Goal: Task Accomplishment & Management: Complete application form

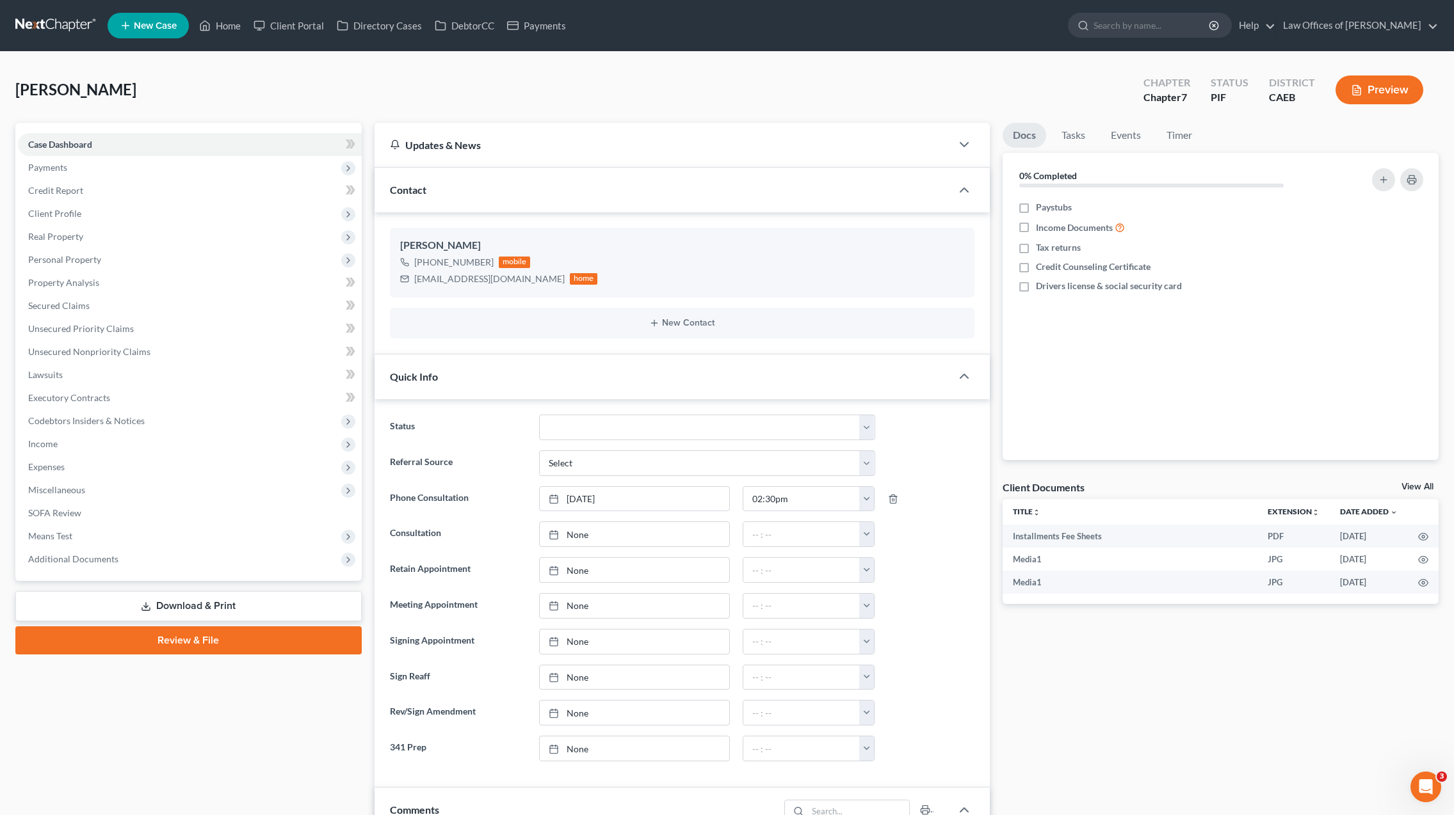
scroll to position [6858, 0]
click at [106, 279] on link "Property Analysis" at bounding box center [190, 282] width 344 height 23
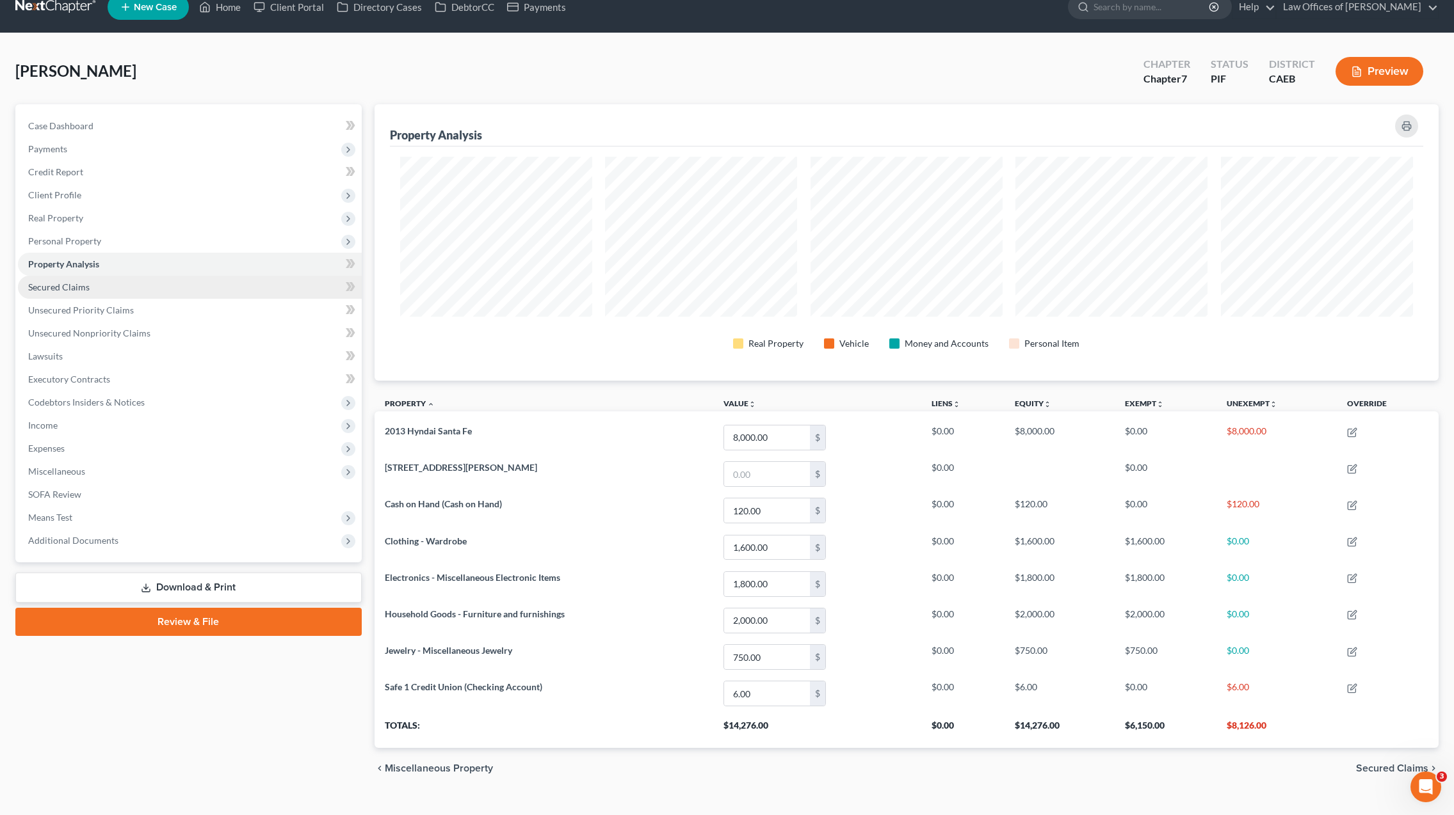
click at [82, 288] on span "Secured Claims" at bounding box center [58, 287] width 61 height 11
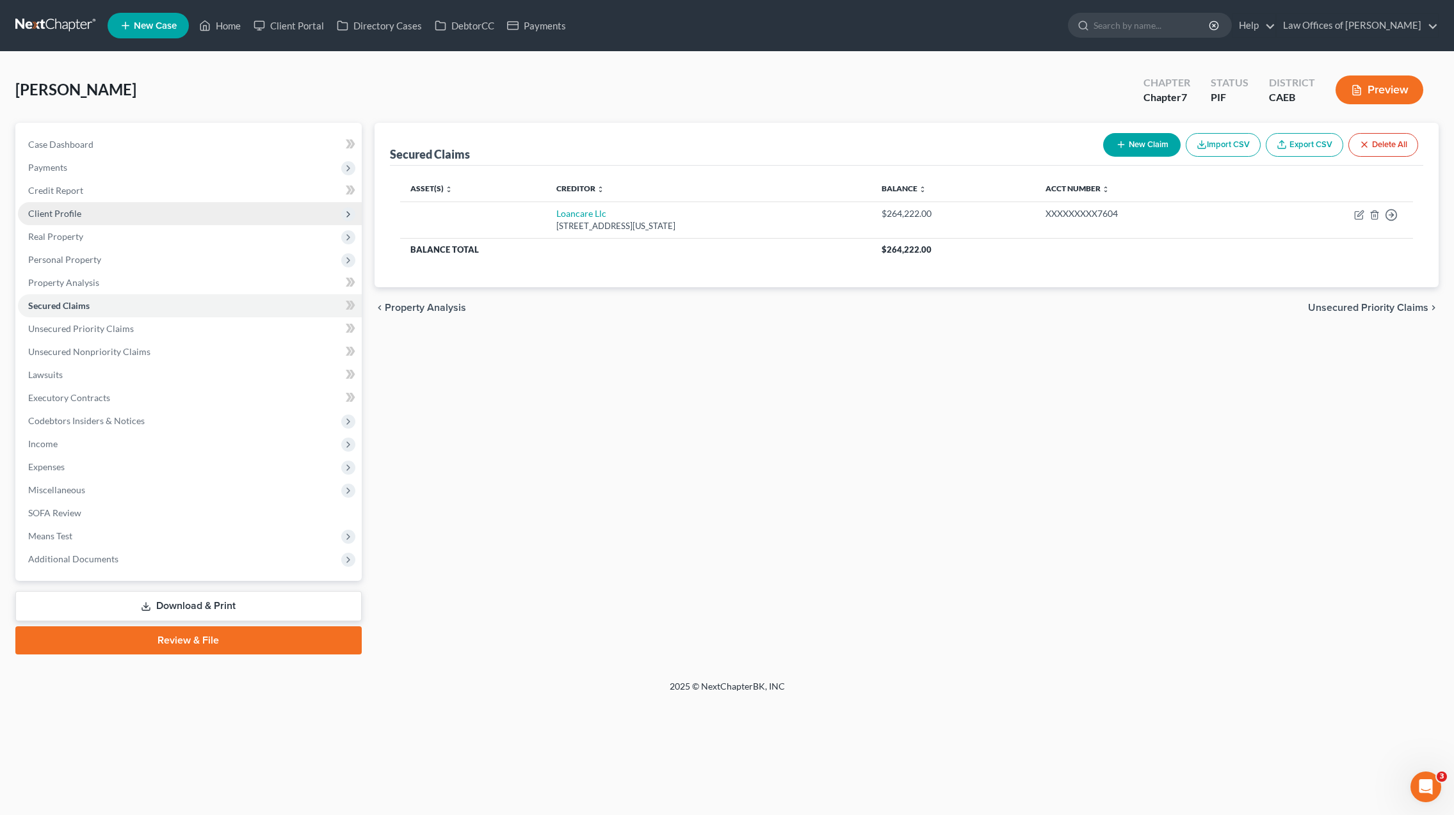
click at [79, 219] on span "Client Profile" at bounding box center [190, 213] width 344 height 23
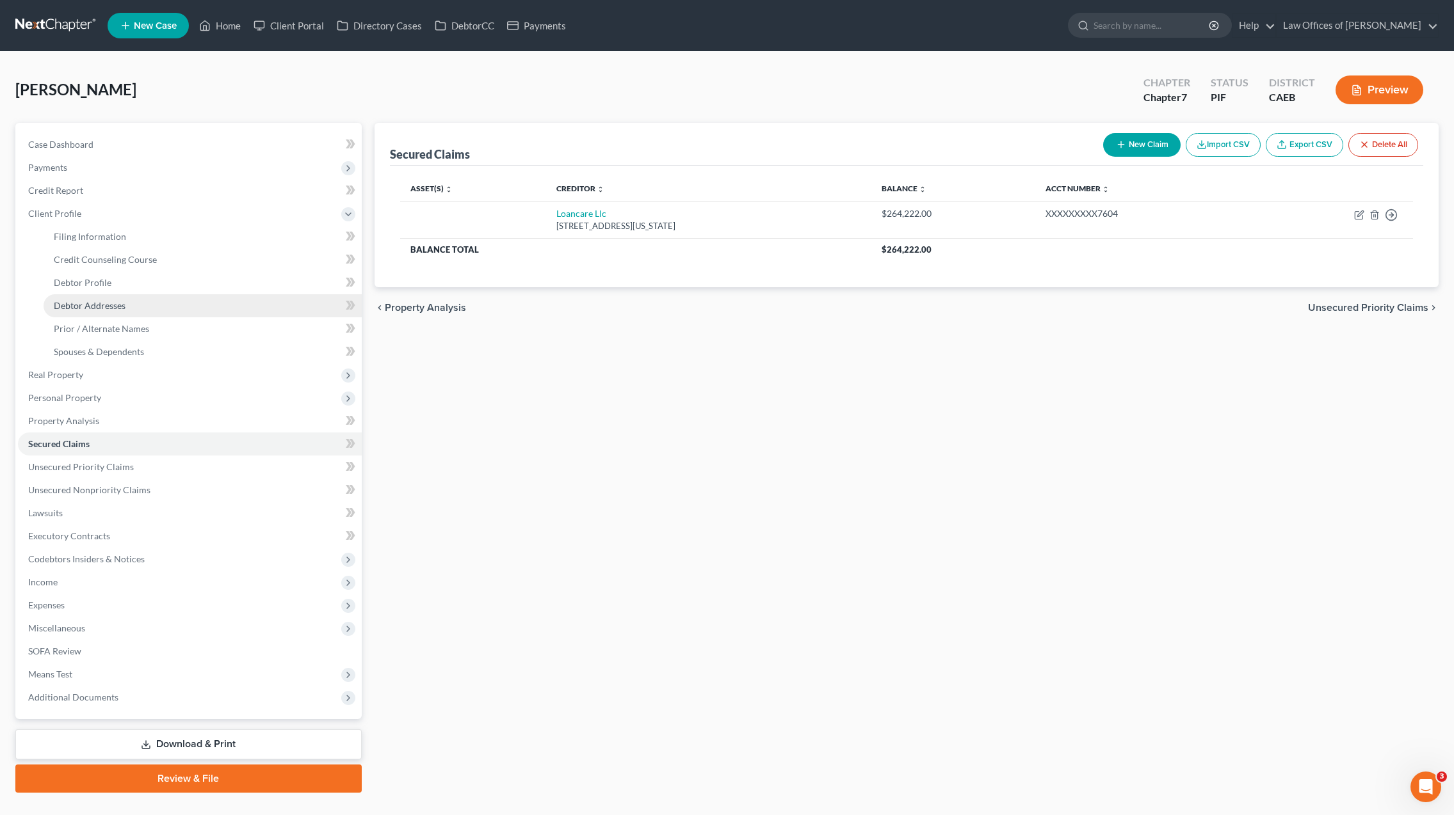
click at [143, 307] on link "Debtor Addresses" at bounding box center [203, 305] width 318 height 23
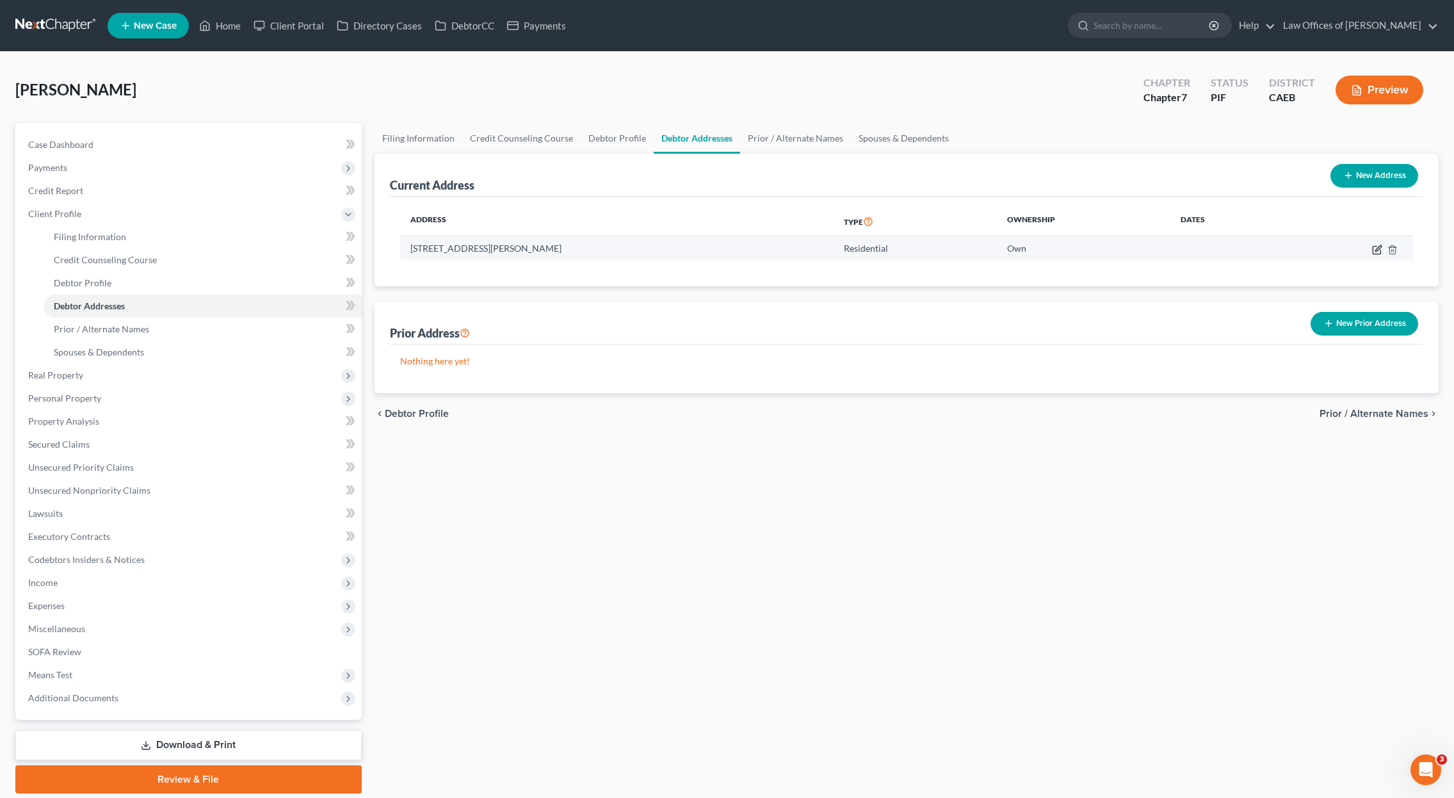
click at [1379, 246] on icon "button" at bounding box center [1377, 250] width 10 height 10
select select "4"
select select "0"
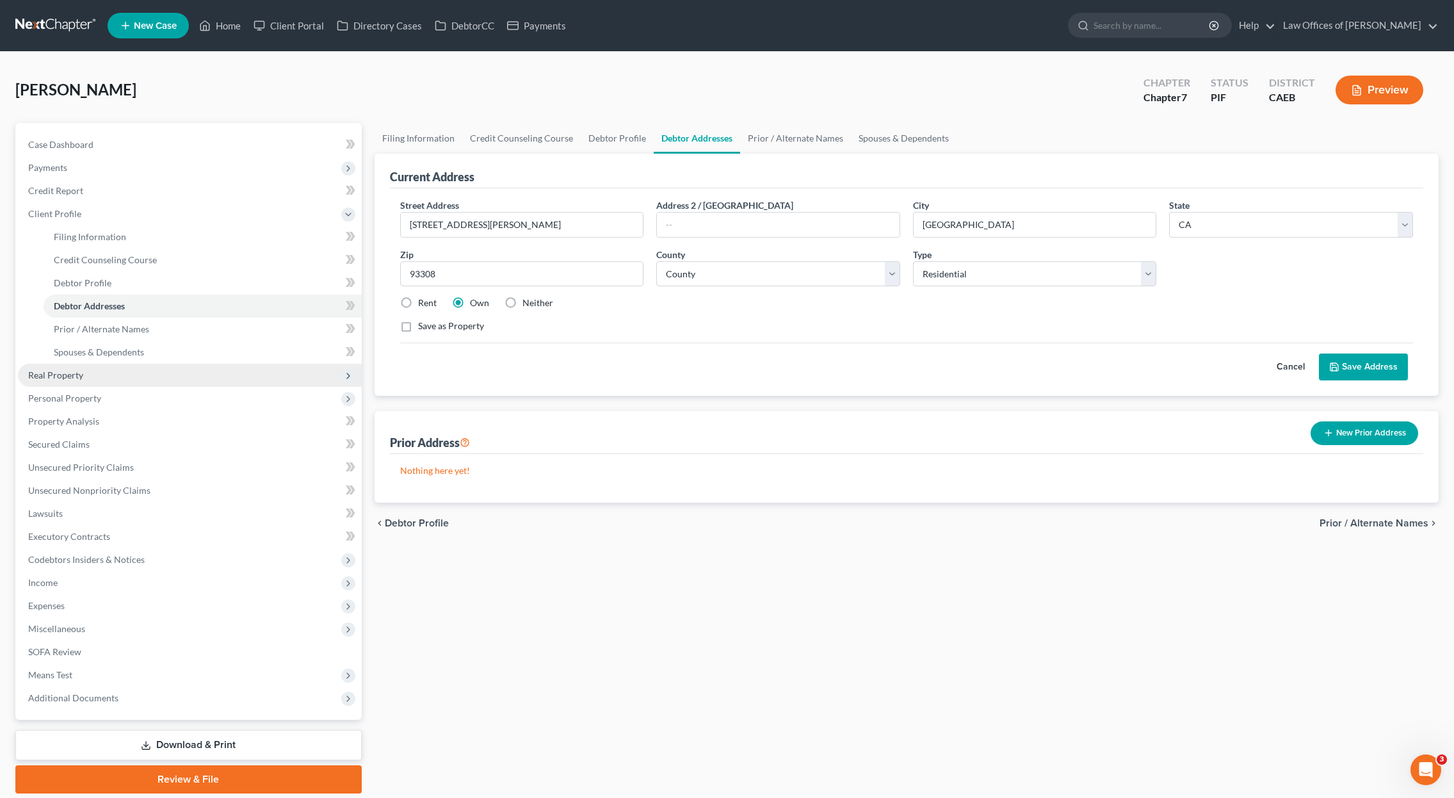
click at [99, 378] on span "Real Property" at bounding box center [190, 375] width 344 height 23
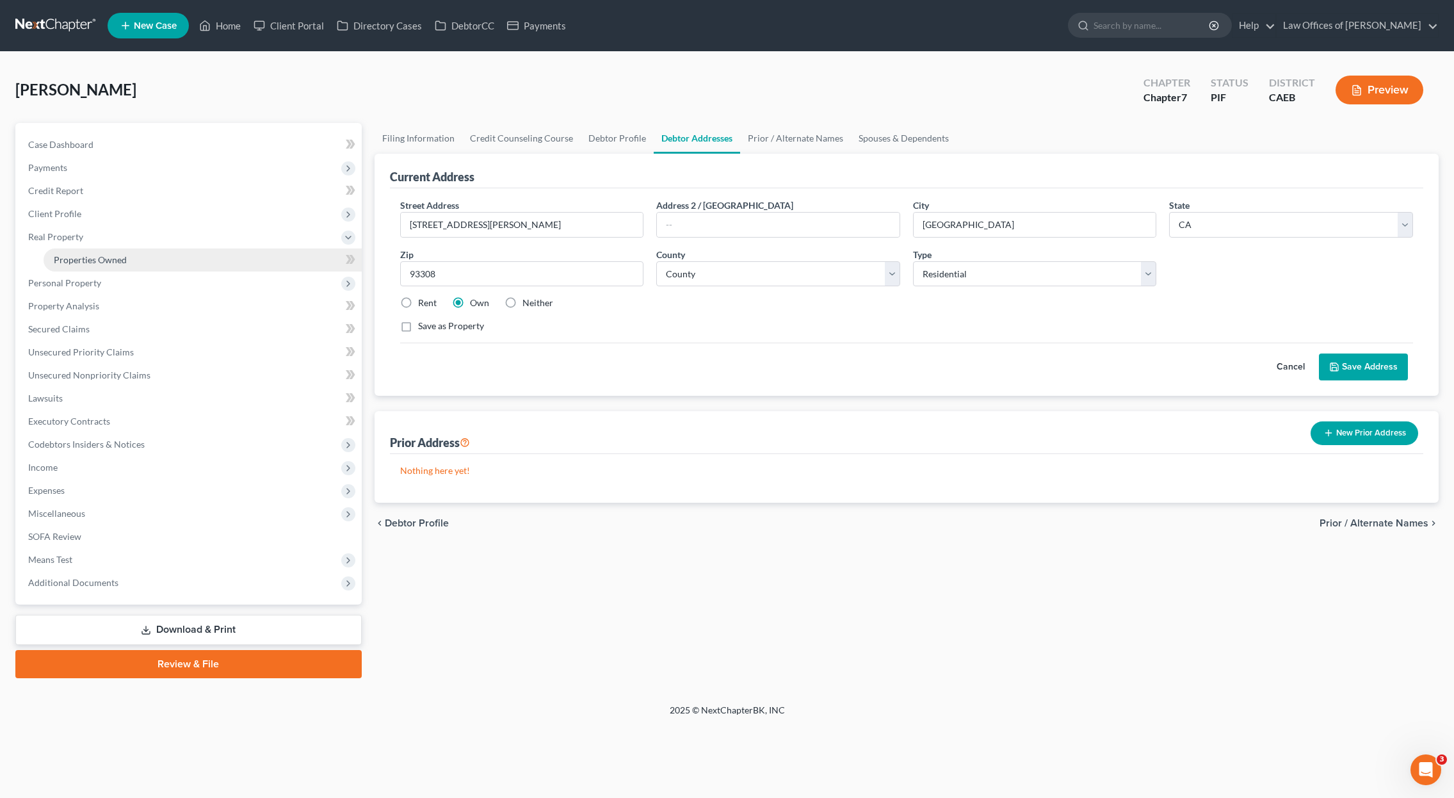
click at [143, 259] on link "Properties Owned" at bounding box center [203, 259] width 318 height 23
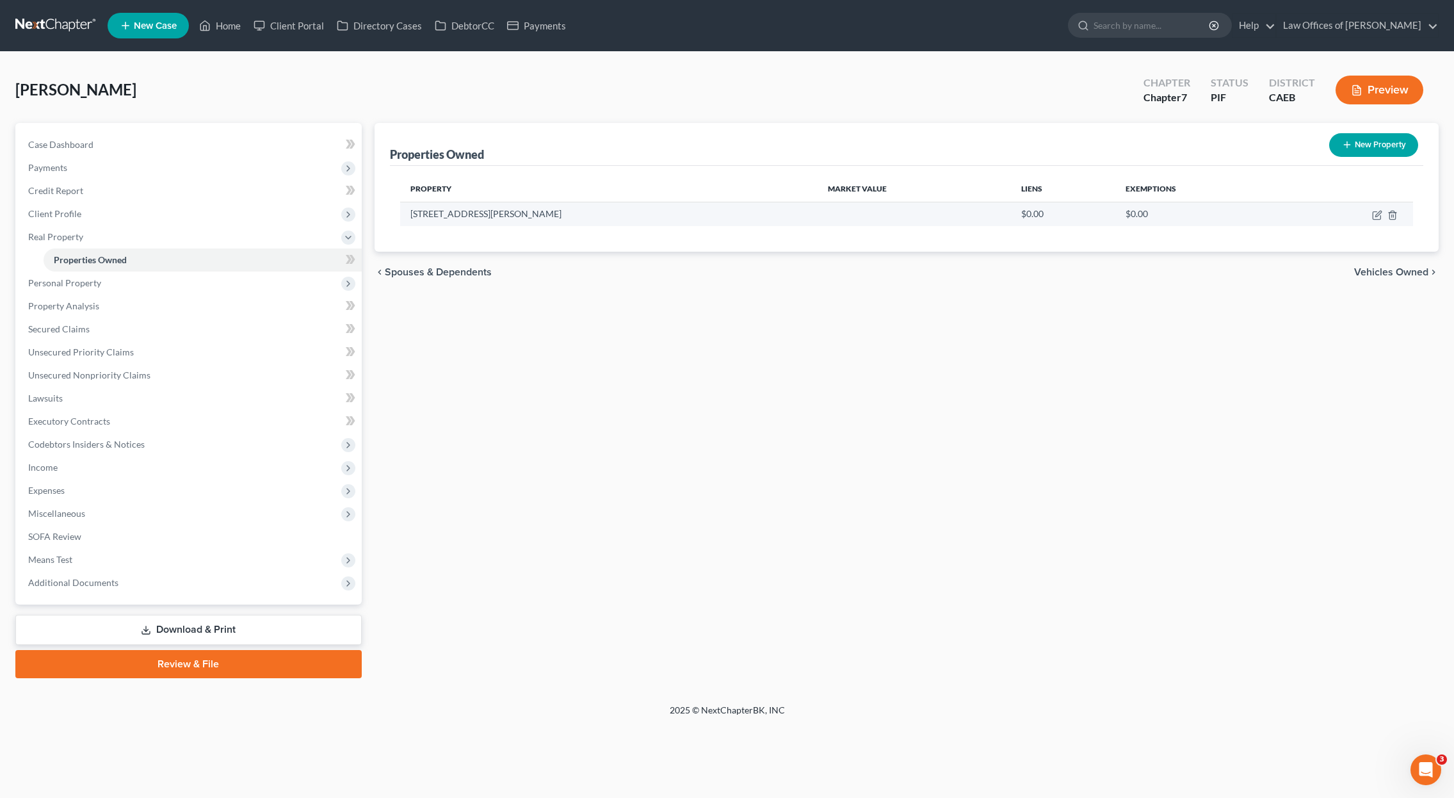
click at [1371, 213] on td at bounding box center [1350, 214] width 125 height 24
click at [1379, 216] on icon "button" at bounding box center [1377, 215] width 10 height 10
click at [1373, 214] on icon "button" at bounding box center [1376, 216] width 8 height 8
select select "4"
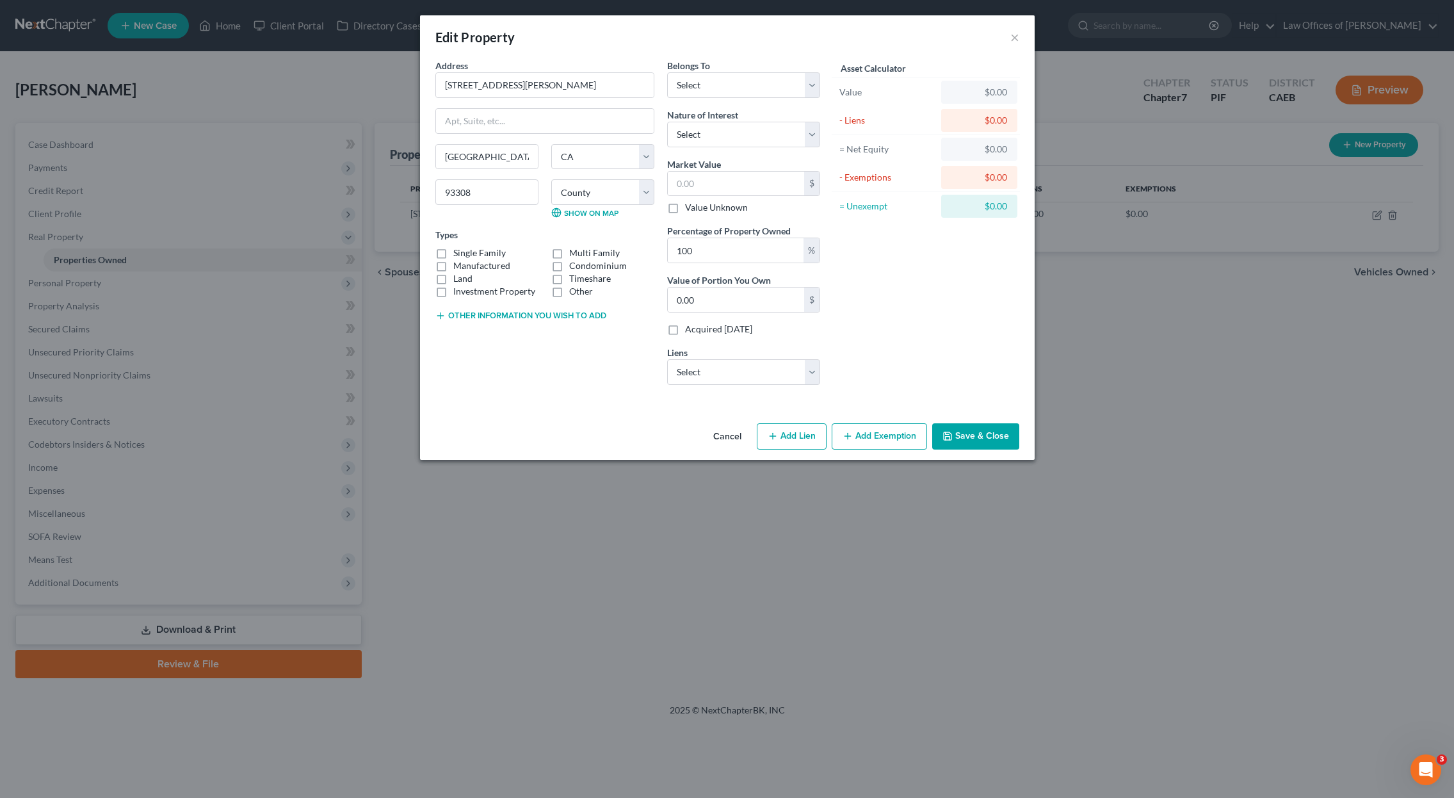
click at [453, 253] on label "Single Family" at bounding box center [479, 252] width 52 height 13
click at [458, 253] on input "Single Family" at bounding box center [462, 250] width 8 height 8
click at [453, 254] on label "Single Family" at bounding box center [479, 252] width 52 height 13
click at [458, 254] on input "Single Family" at bounding box center [462, 250] width 8 height 8
checkbox input "false"
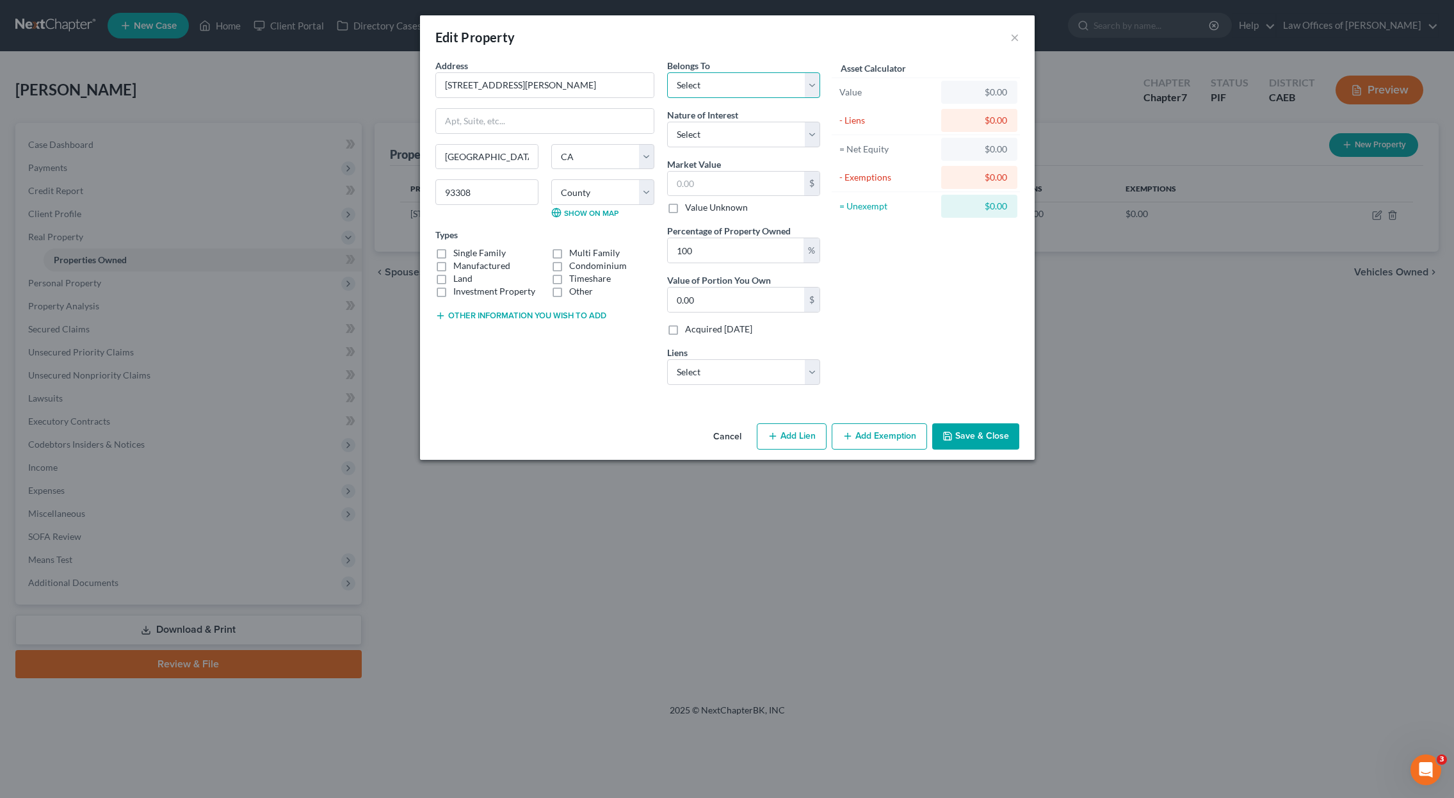
select select "0"
click at [744, 193] on input "text" at bounding box center [736, 184] width 136 height 24
type input "3"
type input "3.00"
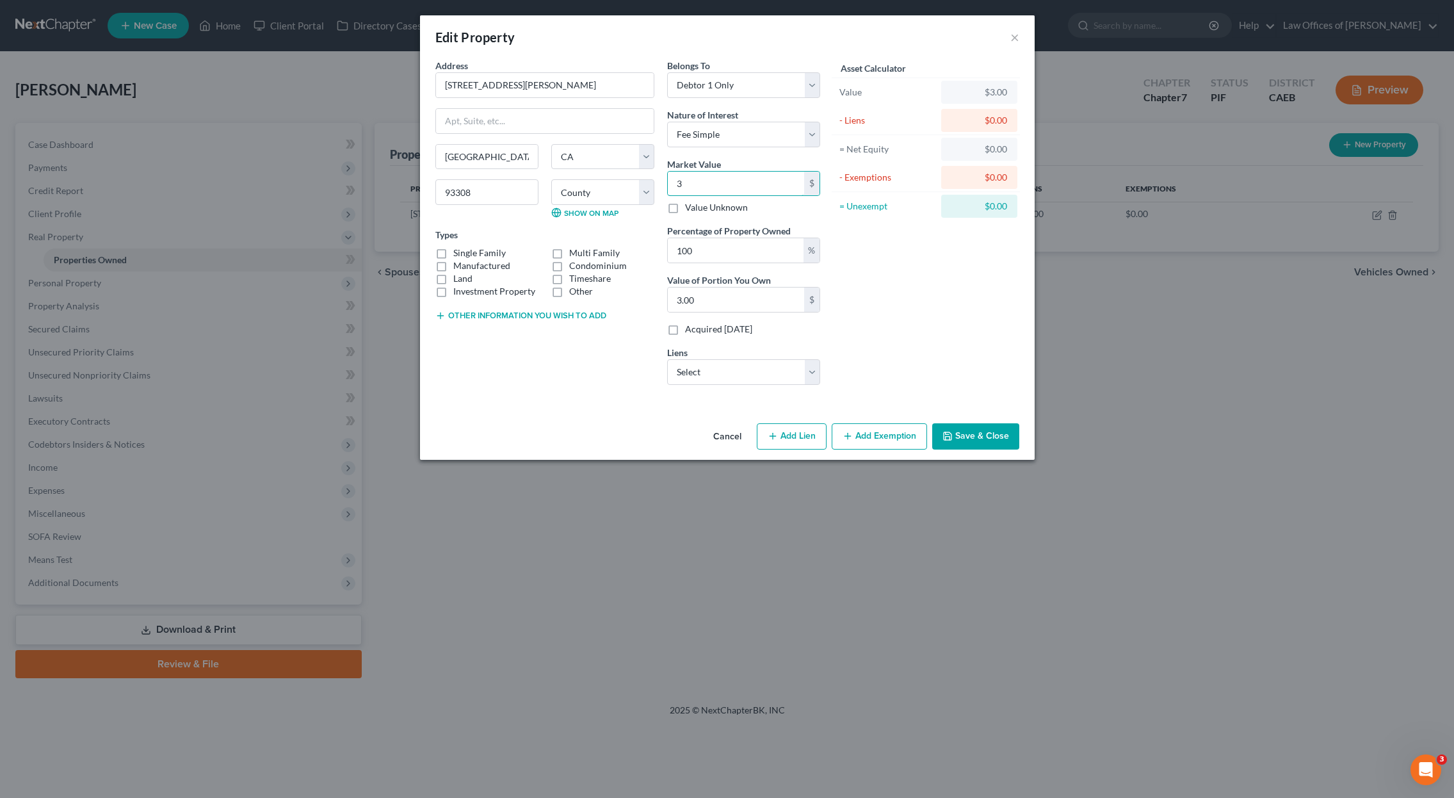
type input "38"
type input "38.00"
type input "382"
type input "382.00"
type input "3820"
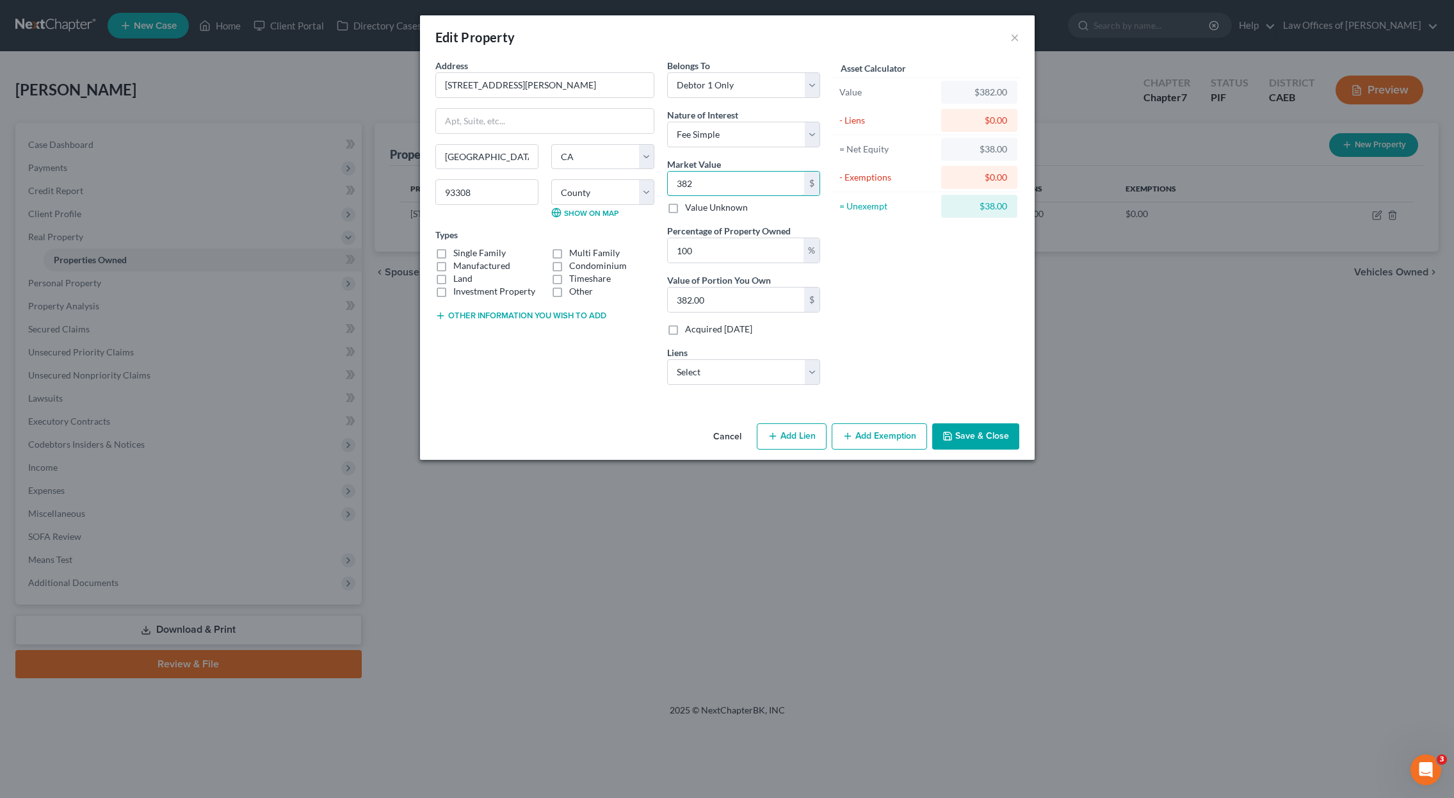
type input "3,820.00"
type input "3,8200"
type input "38,200.00"
type input "38,2000"
type input "382,000.00"
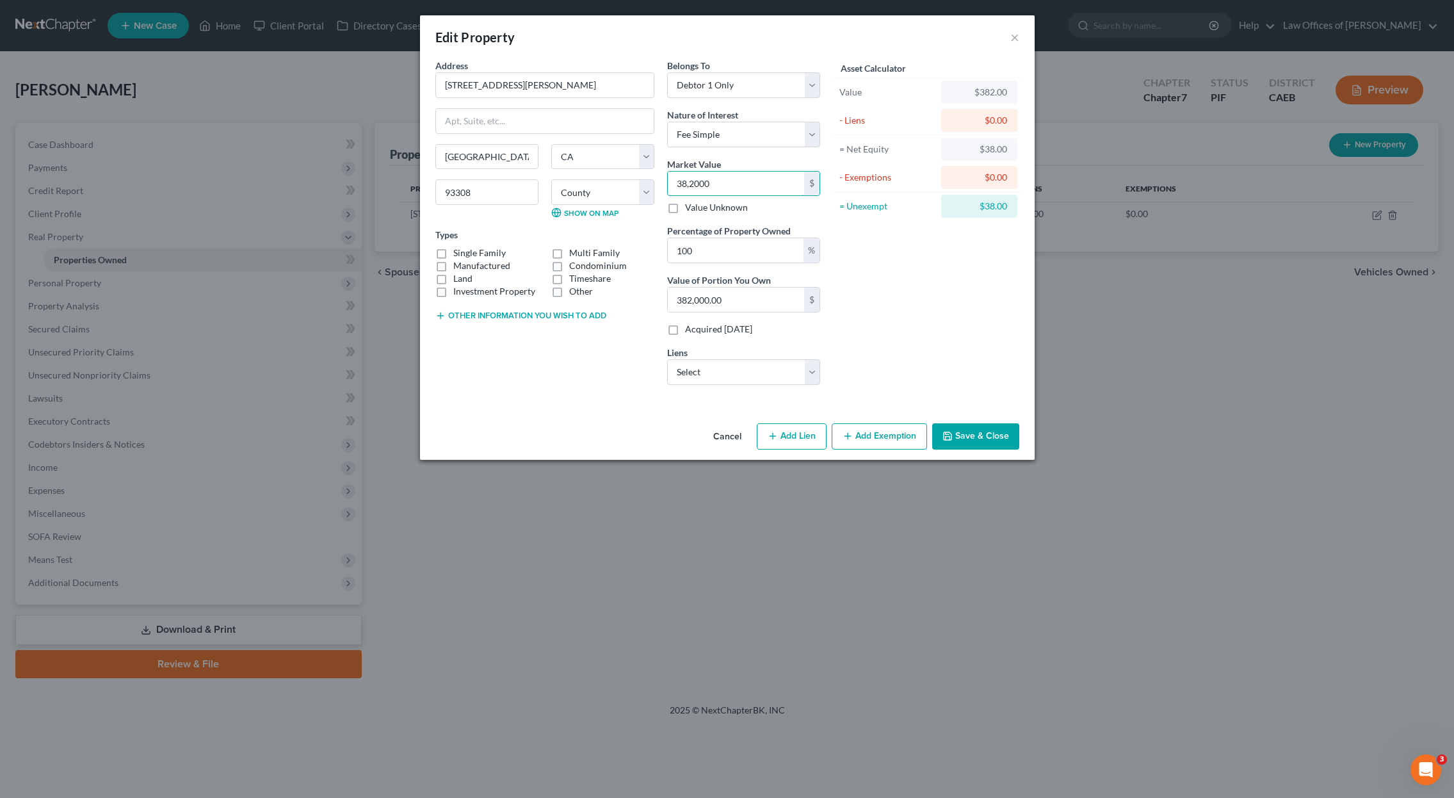
type input "382,000"
click at [453, 250] on label "Single Family" at bounding box center [479, 252] width 52 height 13
click at [458, 250] on input "Single Family" at bounding box center [462, 250] width 8 height 8
checkbox input "true"
select select "48"
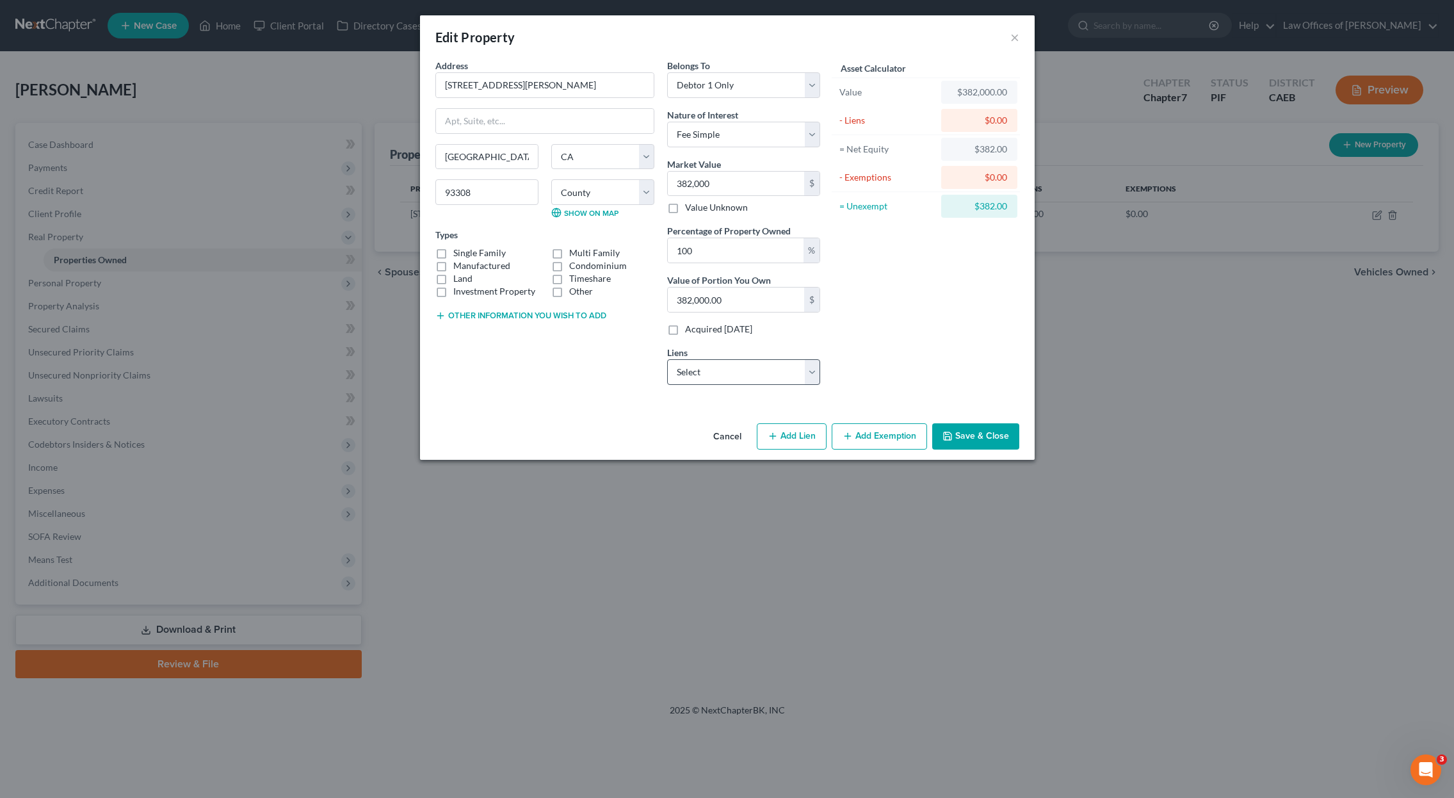
select select "0"
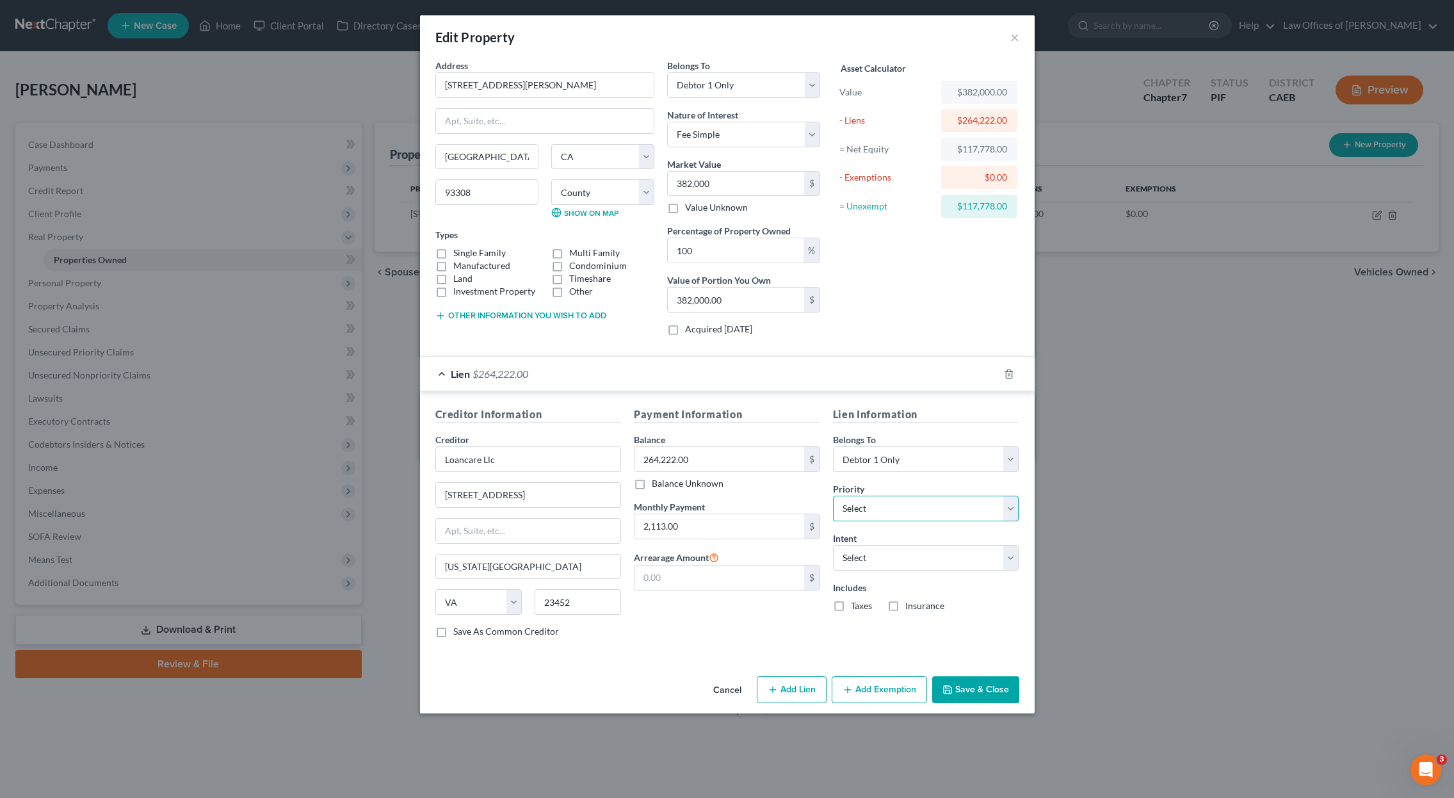
select select "0"
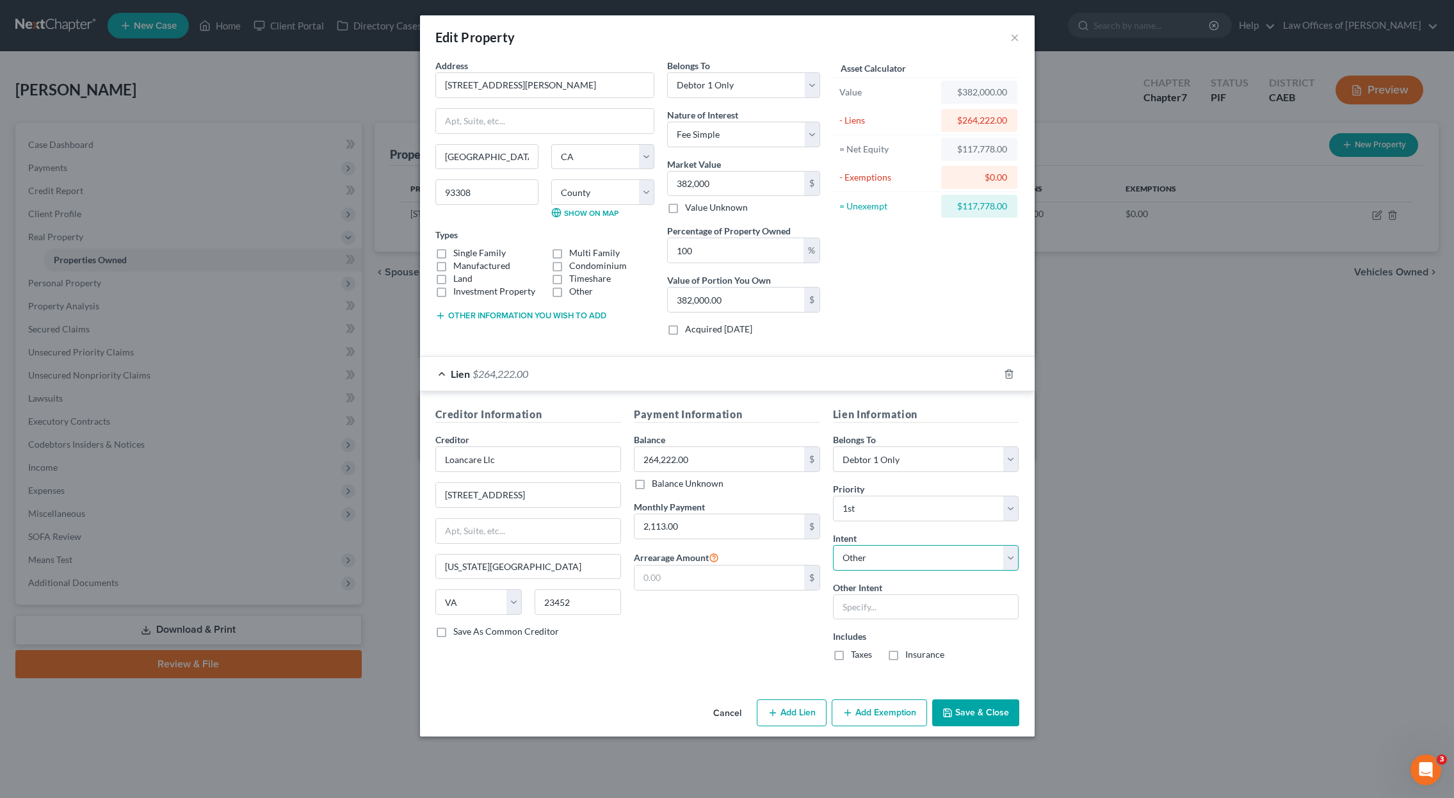
select select "2"
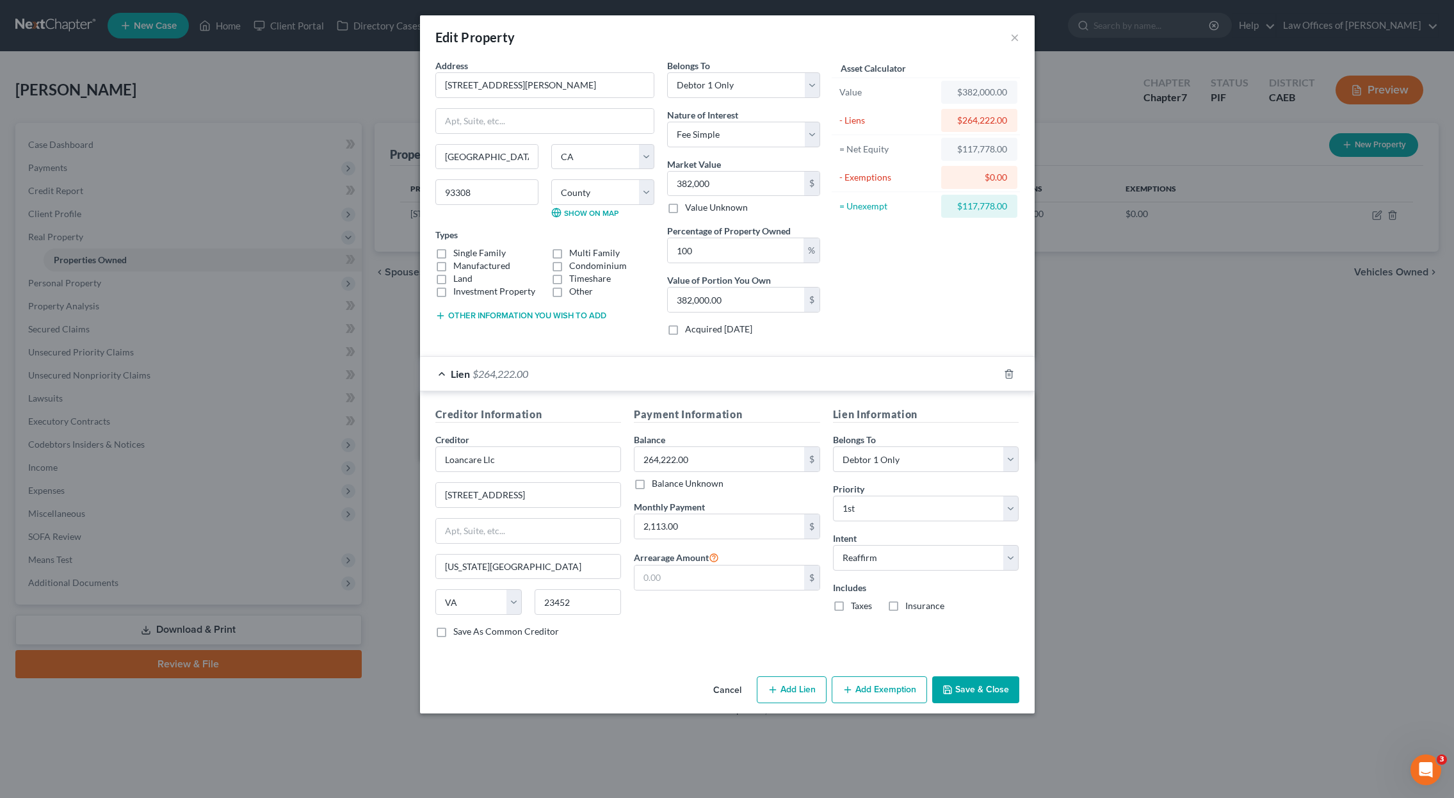
click at [453, 252] on label "Single Family" at bounding box center [479, 252] width 52 height 13
click at [458, 252] on input "Single Family" at bounding box center [462, 250] width 8 height 8
checkbox input "false"
click at [988, 694] on button "Save & Close" at bounding box center [975, 689] width 87 height 27
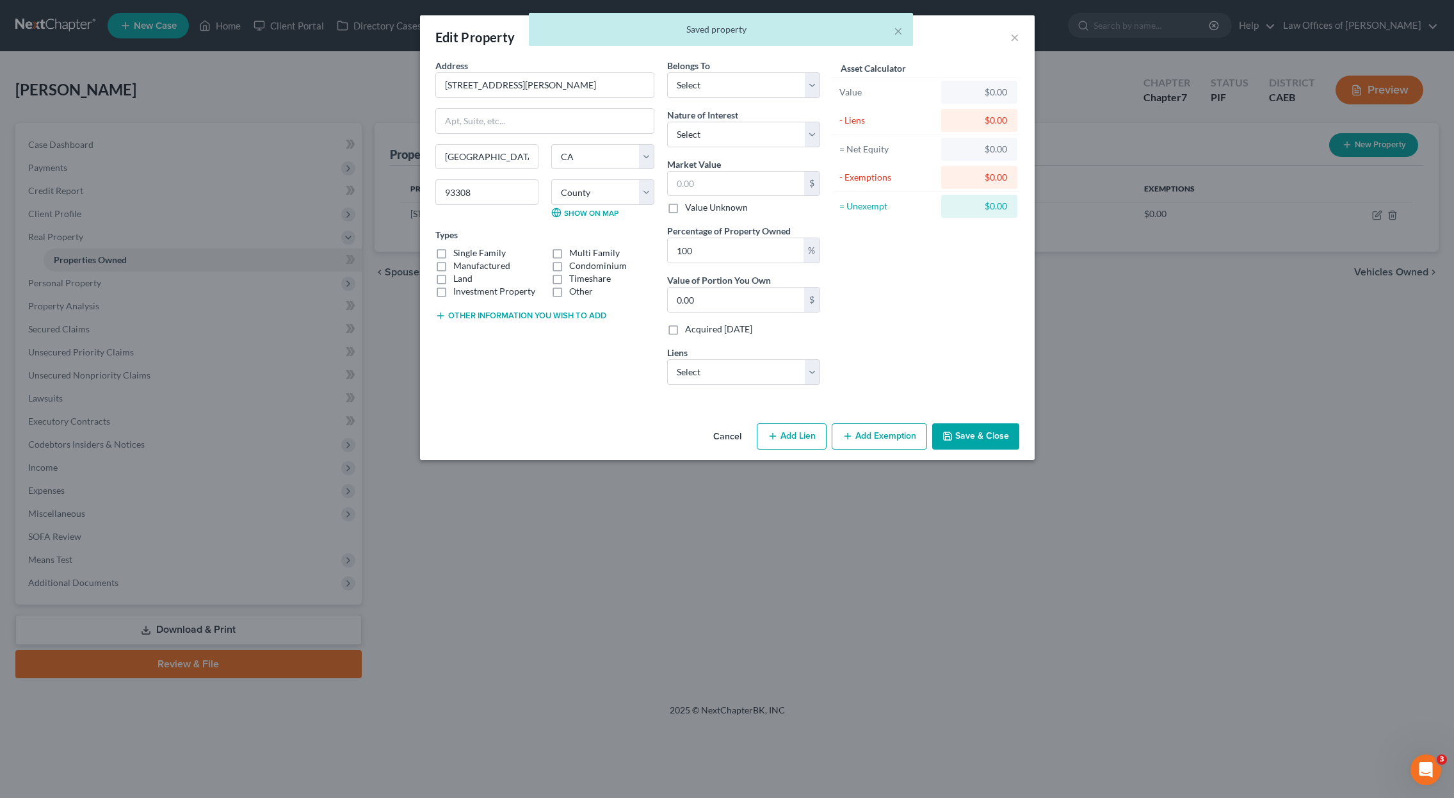
click at [453, 259] on label "Manufactured" at bounding box center [481, 265] width 57 height 13
click at [458, 259] on input "Manufactured" at bounding box center [462, 263] width 8 height 8
checkbox input "true"
click at [453, 254] on label "Single Family" at bounding box center [479, 252] width 52 height 13
click at [458, 254] on input "Single Family" at bounding box center [462, 250] width 8 height 8
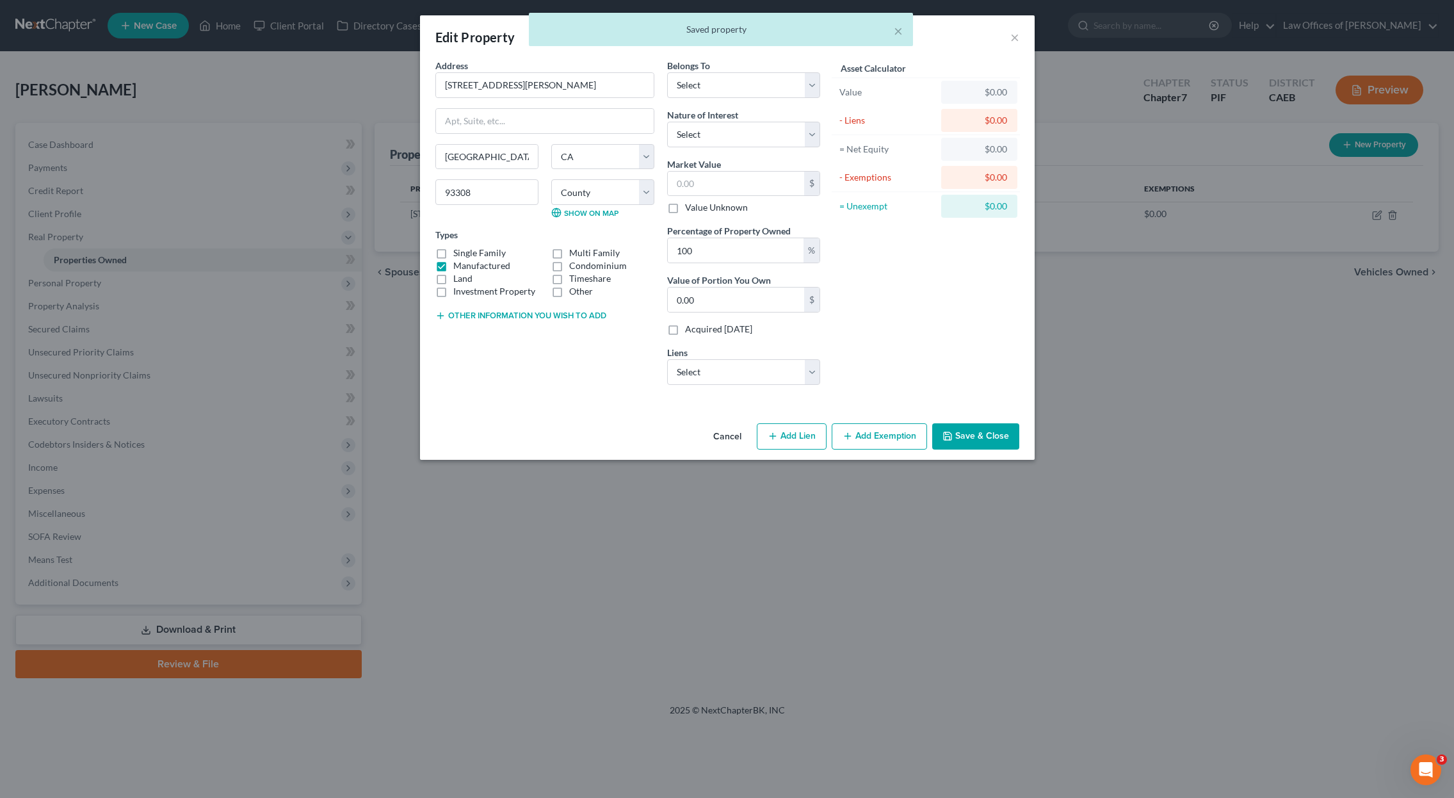
checkbox input "true"
click at [453, 264] on label "Manufactured" at bounding box center [481, 265] width 57 height 13
click at [458, 264] on input "Manufactured" at bounding box center [462, 263] width 8 height 8
checkbox input "false"
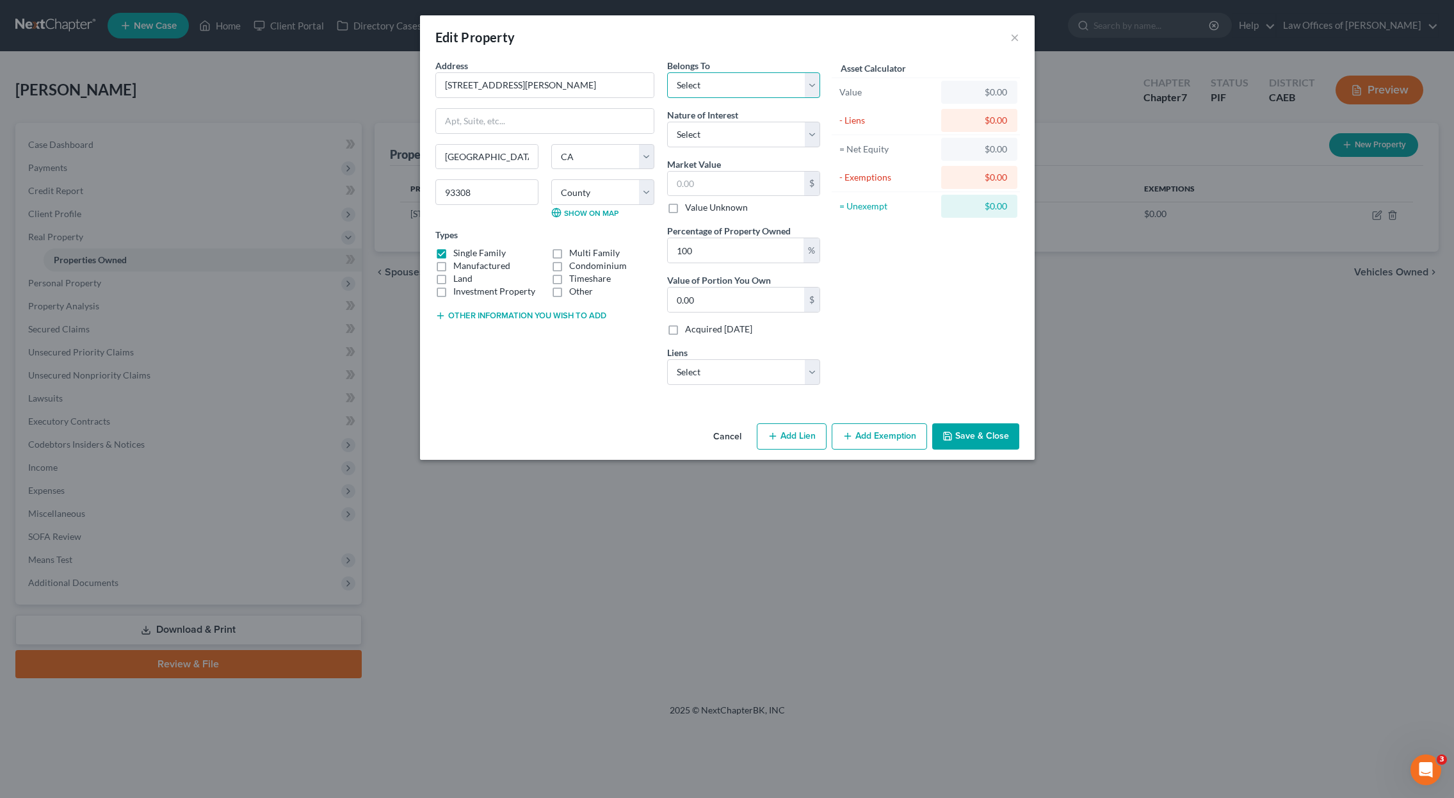
select select "0"
click at [745, 182] on input "text" at bounding box center [736, 184] width 136 height 24
type input "3"
type input "3.00"
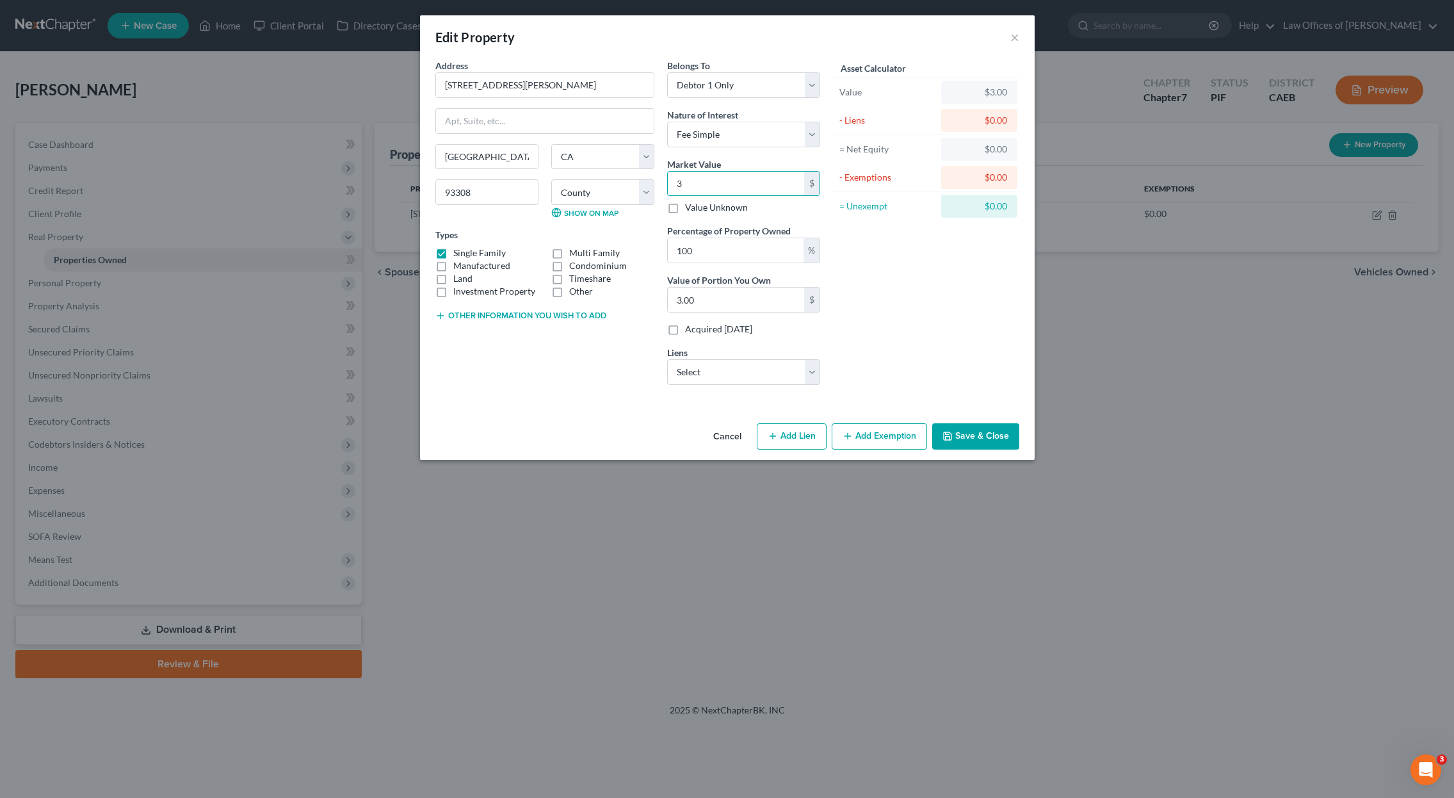
type input "38"
type input "38.00"
type input "382"
type input "382.00"
type input "3820"
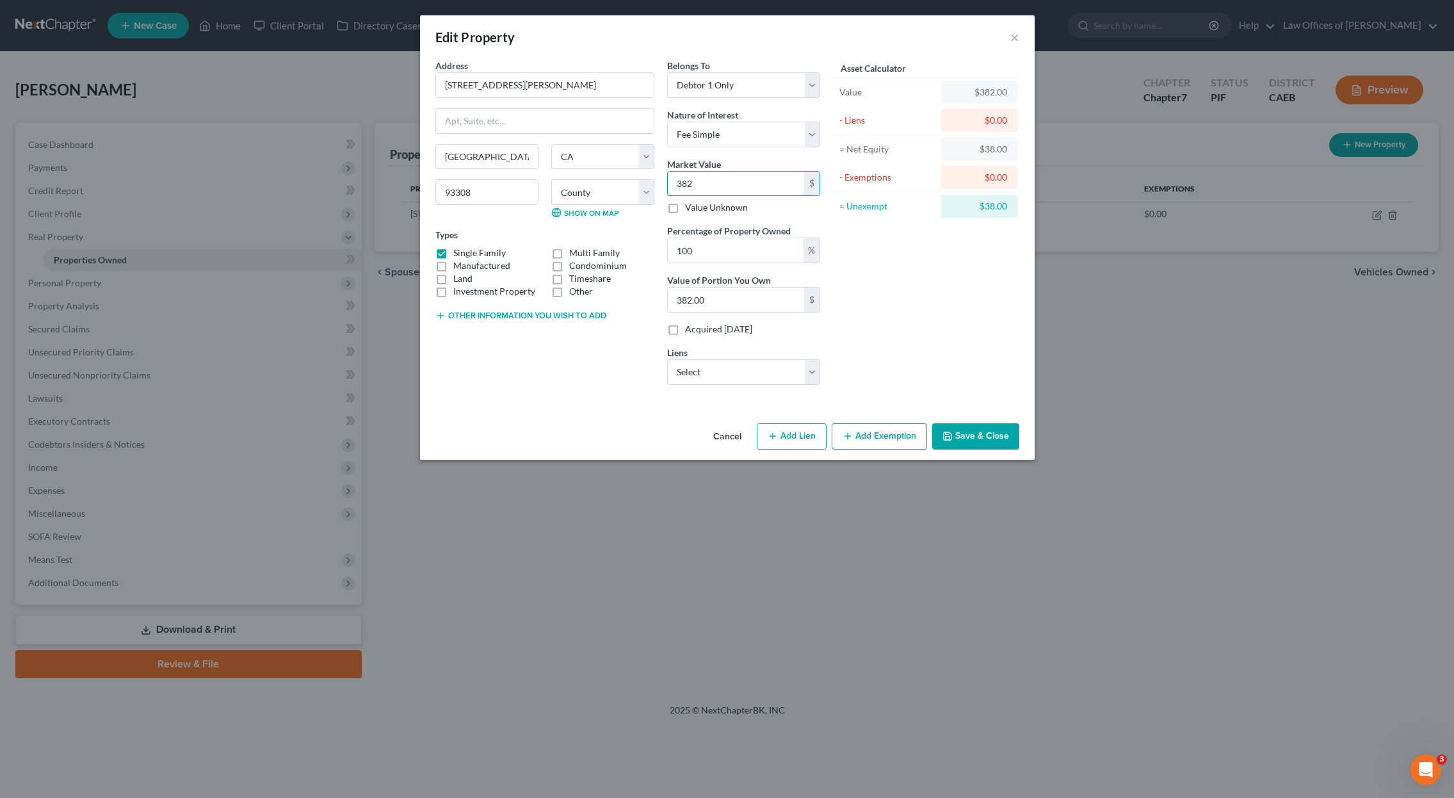
type input "3,820.00"
type input "3,8200"
type input "38,200.00"
type input "38,2000"
type input "382,000.00"
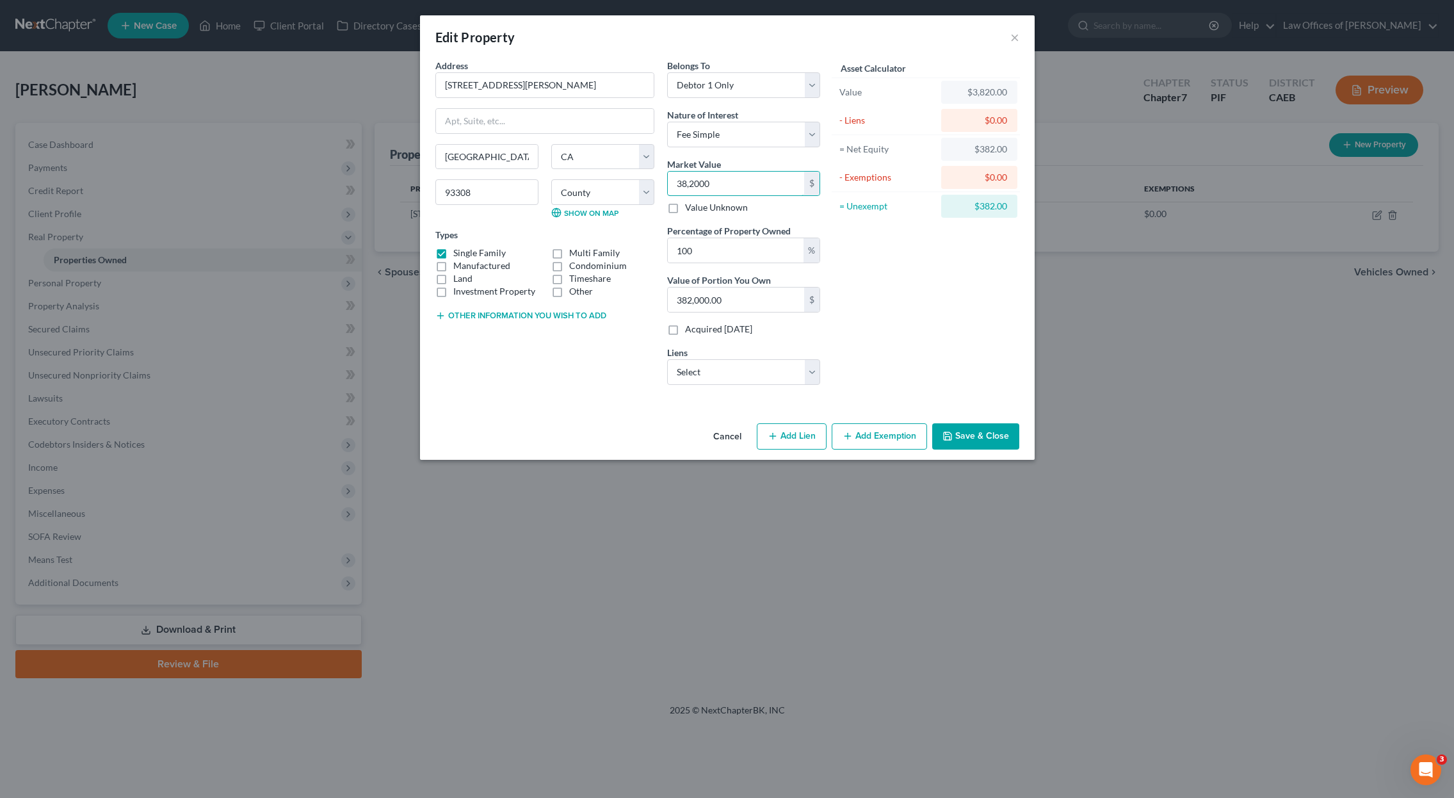
type input "382,000"
select select "48"
select select "0"
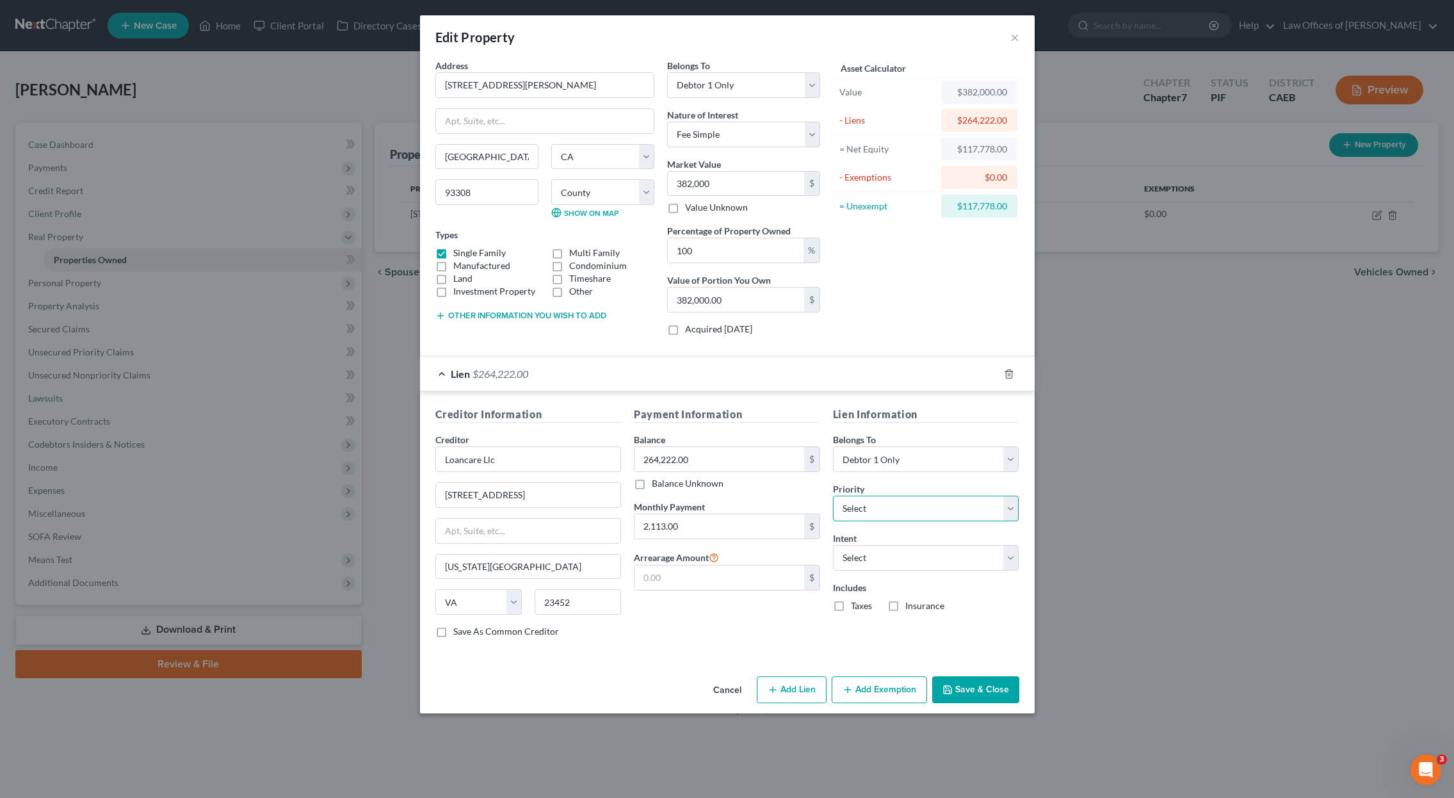
select select "0"
click at [983, 693] on button "Save & Close" at bounding box center [975, 689] width 87 height 27
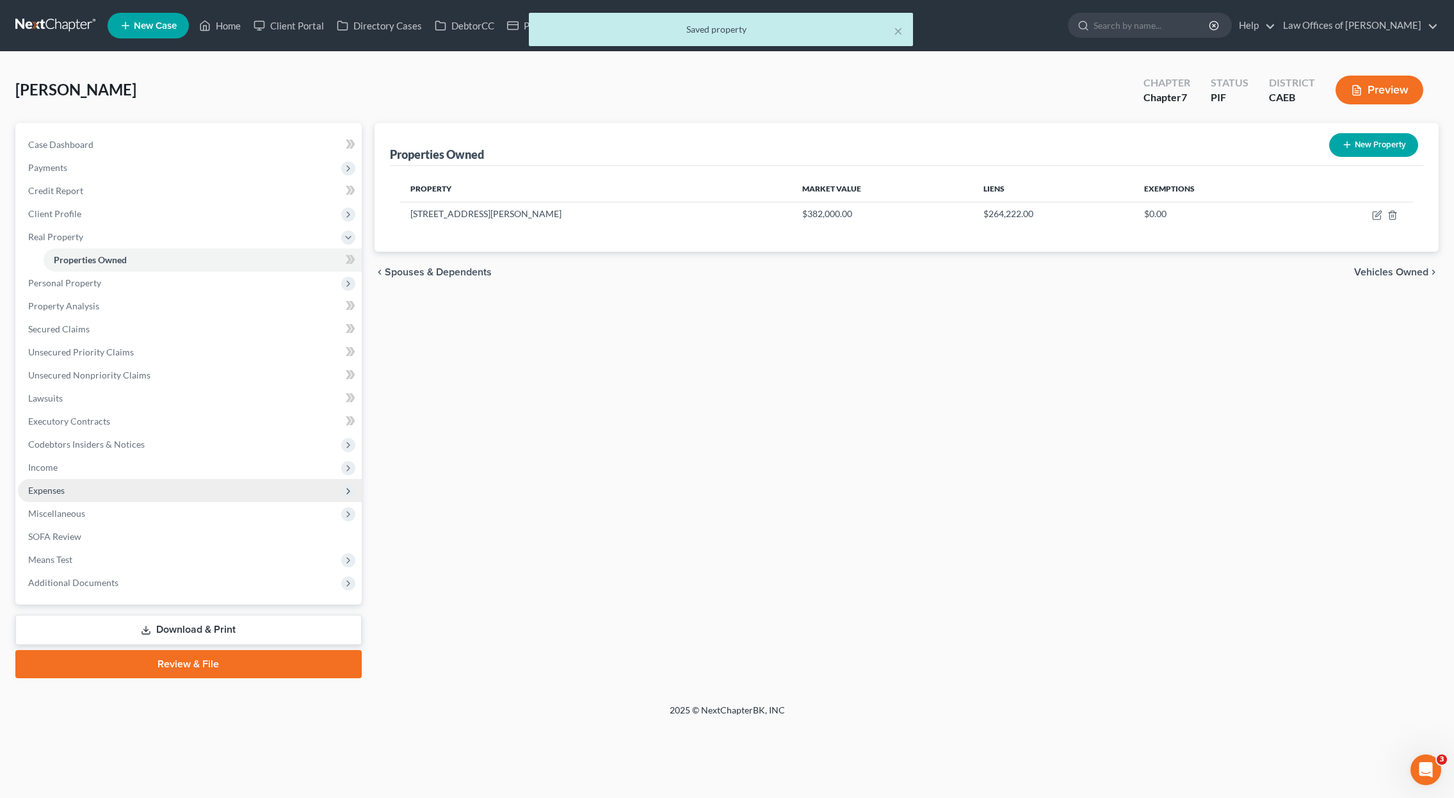
click at [93, 488] on span "Expenses" at bounding box center [190, 490] width 344 height 23
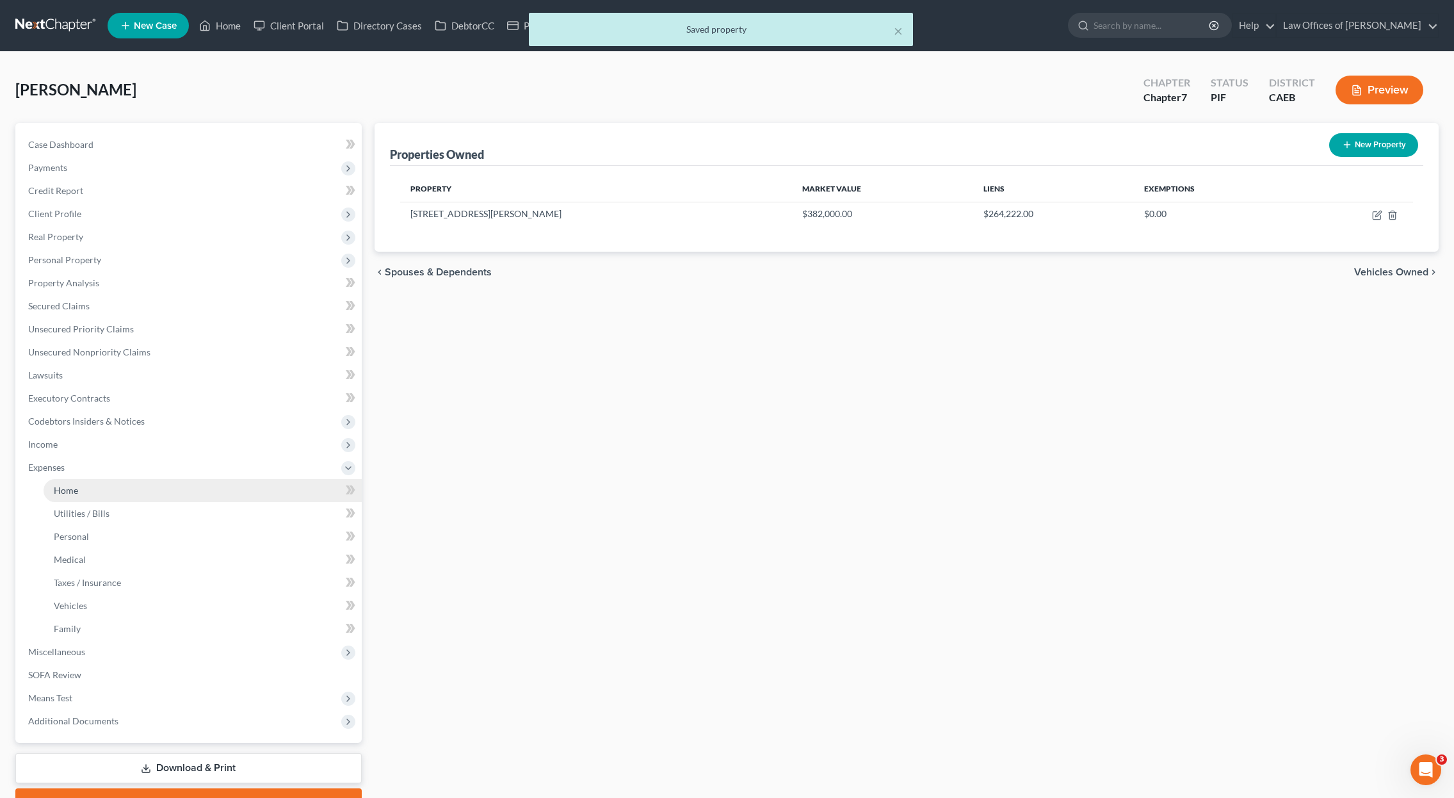
click at [97, 491] on link "Home" at bounding box center [203, 490] width 318 height 23
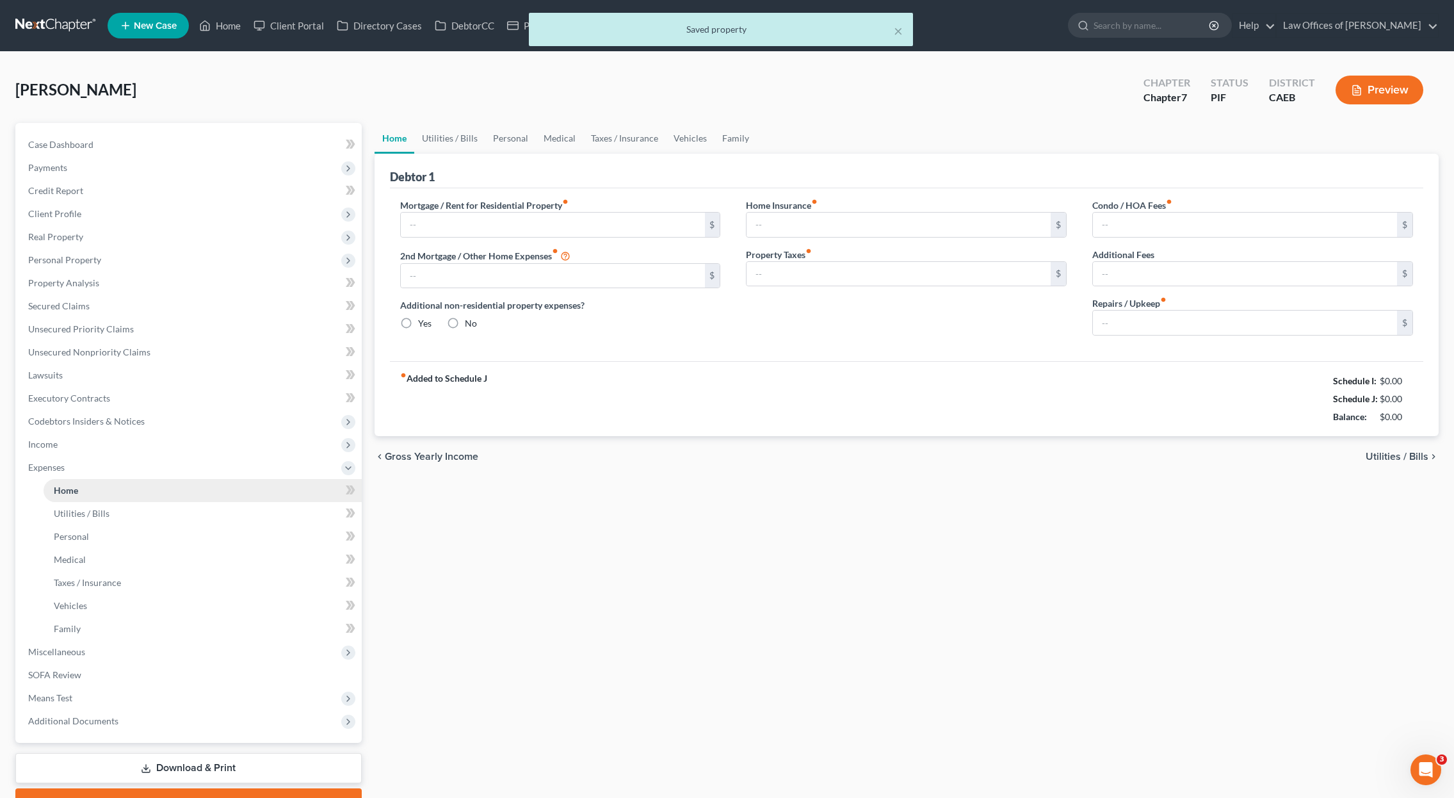
type input "2,100.00"
type input "0.00"
radio input "true"
type input "0.00"
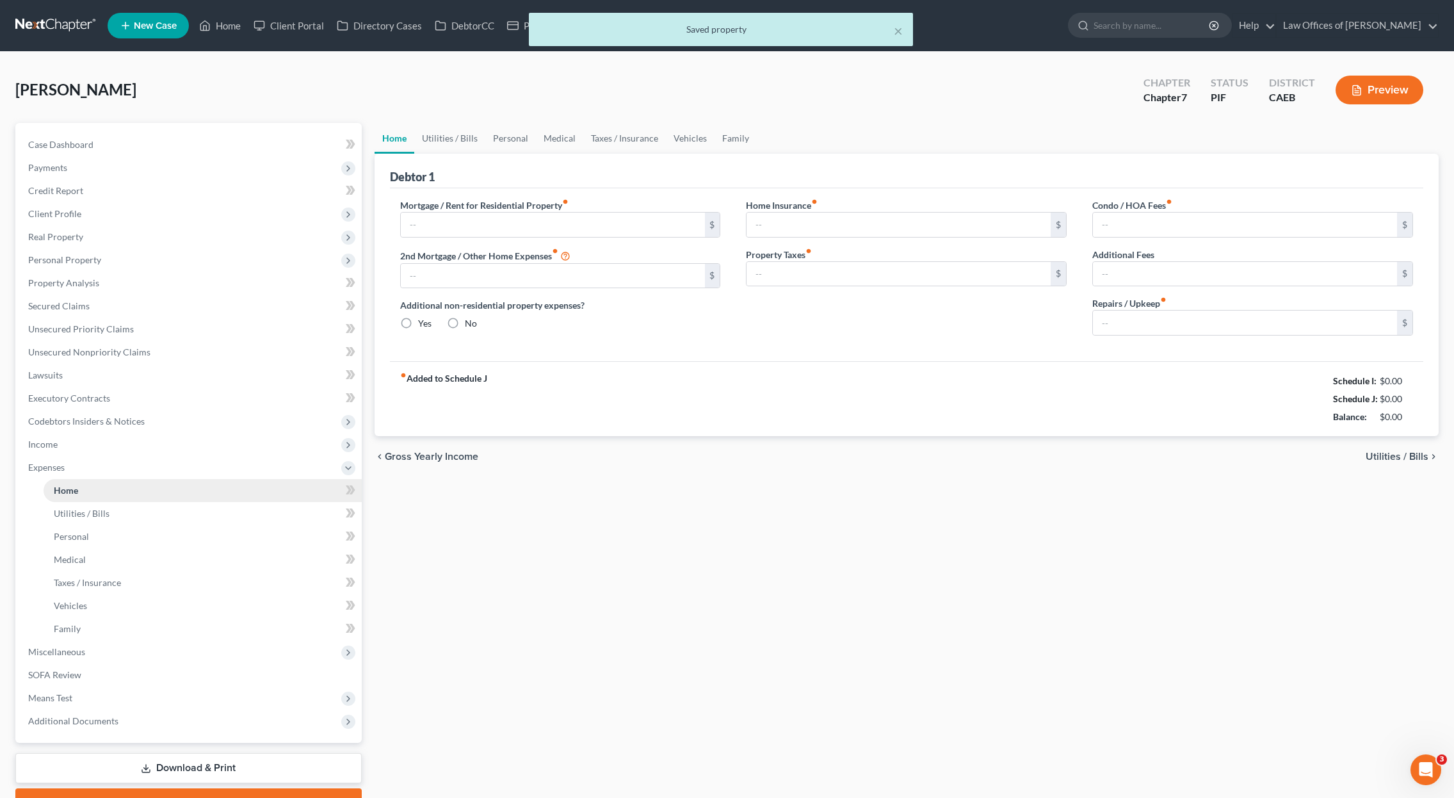
type input "0.00"
type input "300.00"
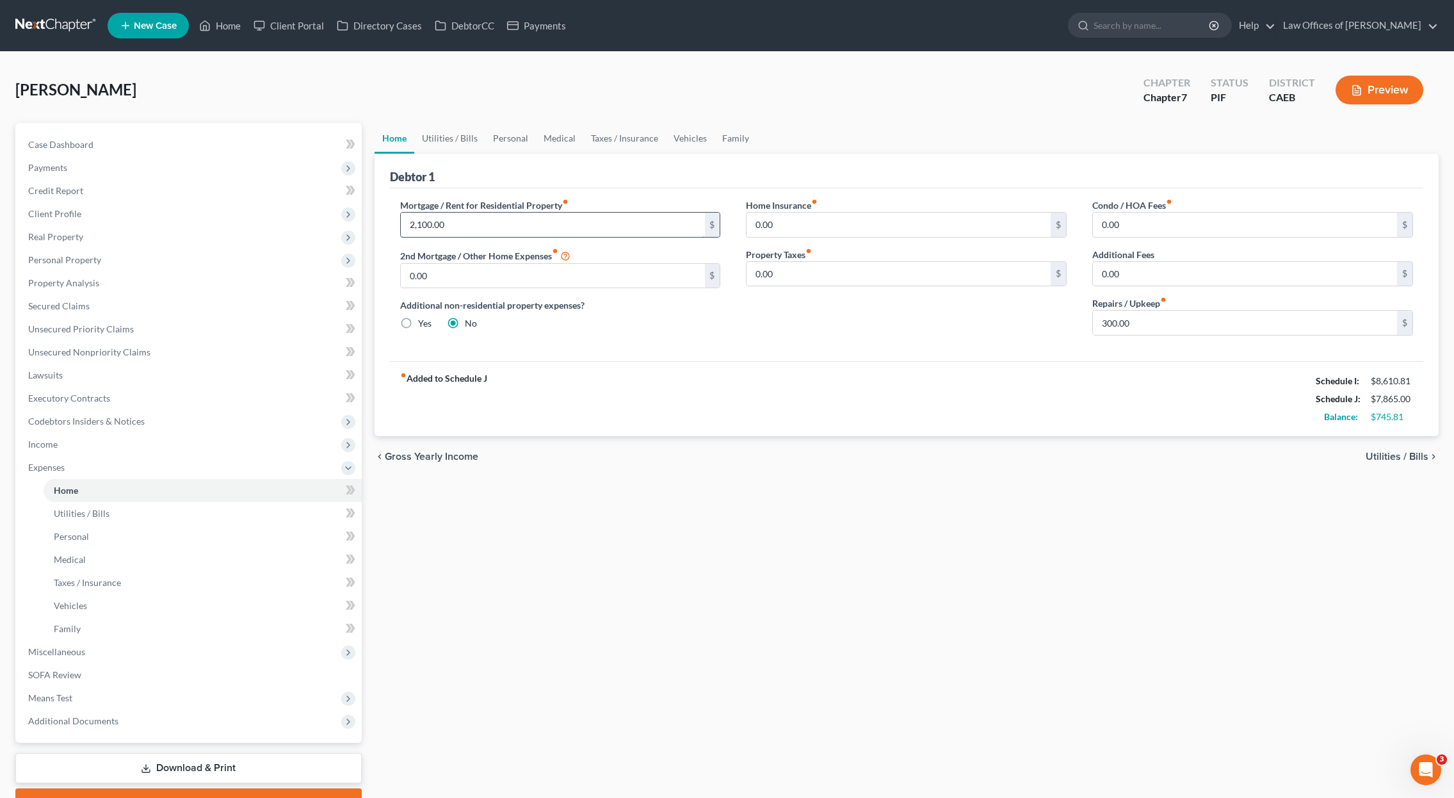
click at [452, 222] on input "2,100.00" at bounding box center [553, 225] width 304 height 24
drag, startPoint x: 453, startPoint y: 224, endPoint x: 343, endPoint y: 220, distance: 110.2
click at [343, 220] on div "Petition Navigation Case Dashboard Payments Invoices Payments Payments Credit R…" at bounding box center [727, 469] width 1436 height 693
type input "2,113."
click at [611, 281] on input "0.00" at bounding box center [553, 276] width 304 height 24
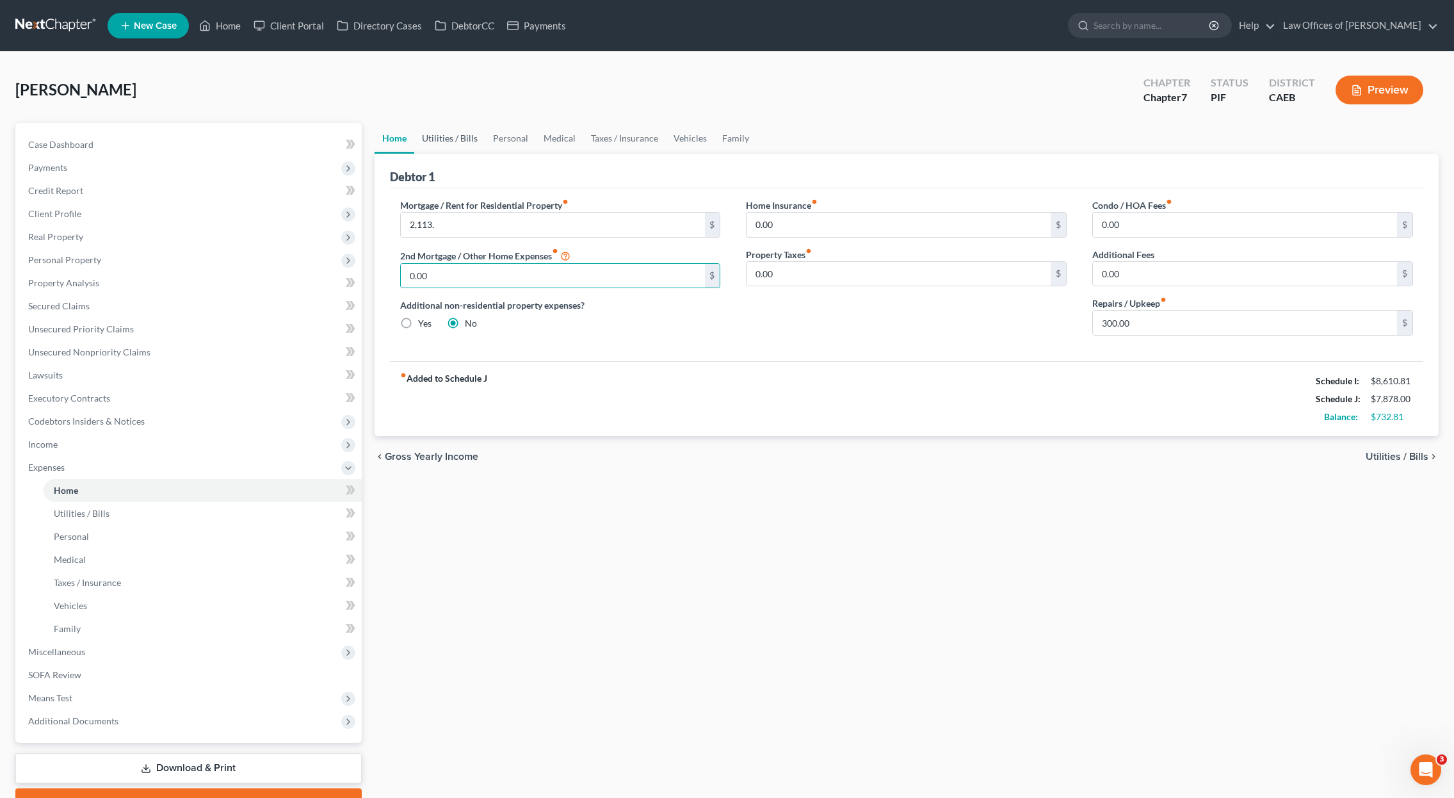
click at [438, 135] on link "Utilities / Bills" at bounding box center [449, 138] width 71 height 31
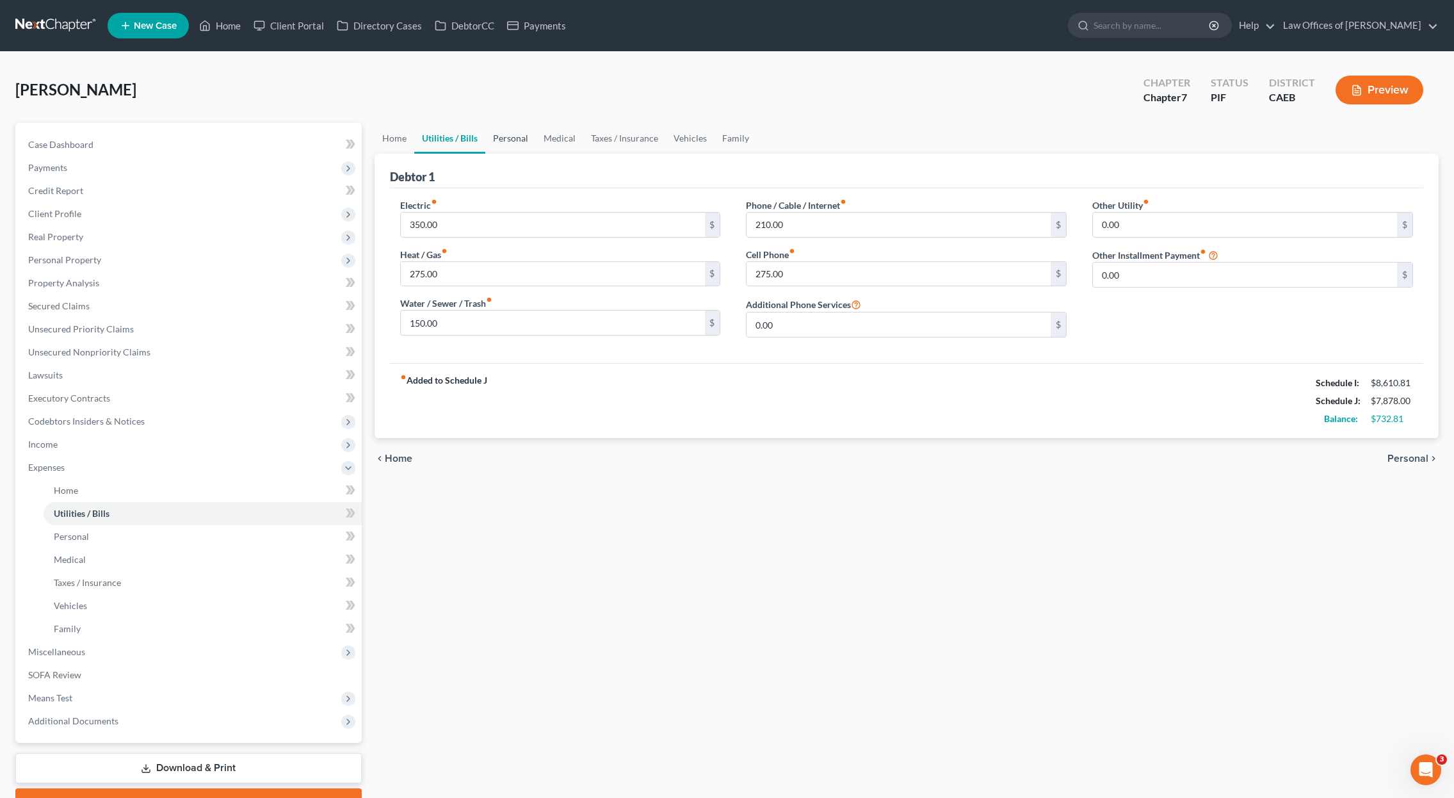
click at [496, 140] on link "Personal" at bounding box center [510, 138] width 51 height 31
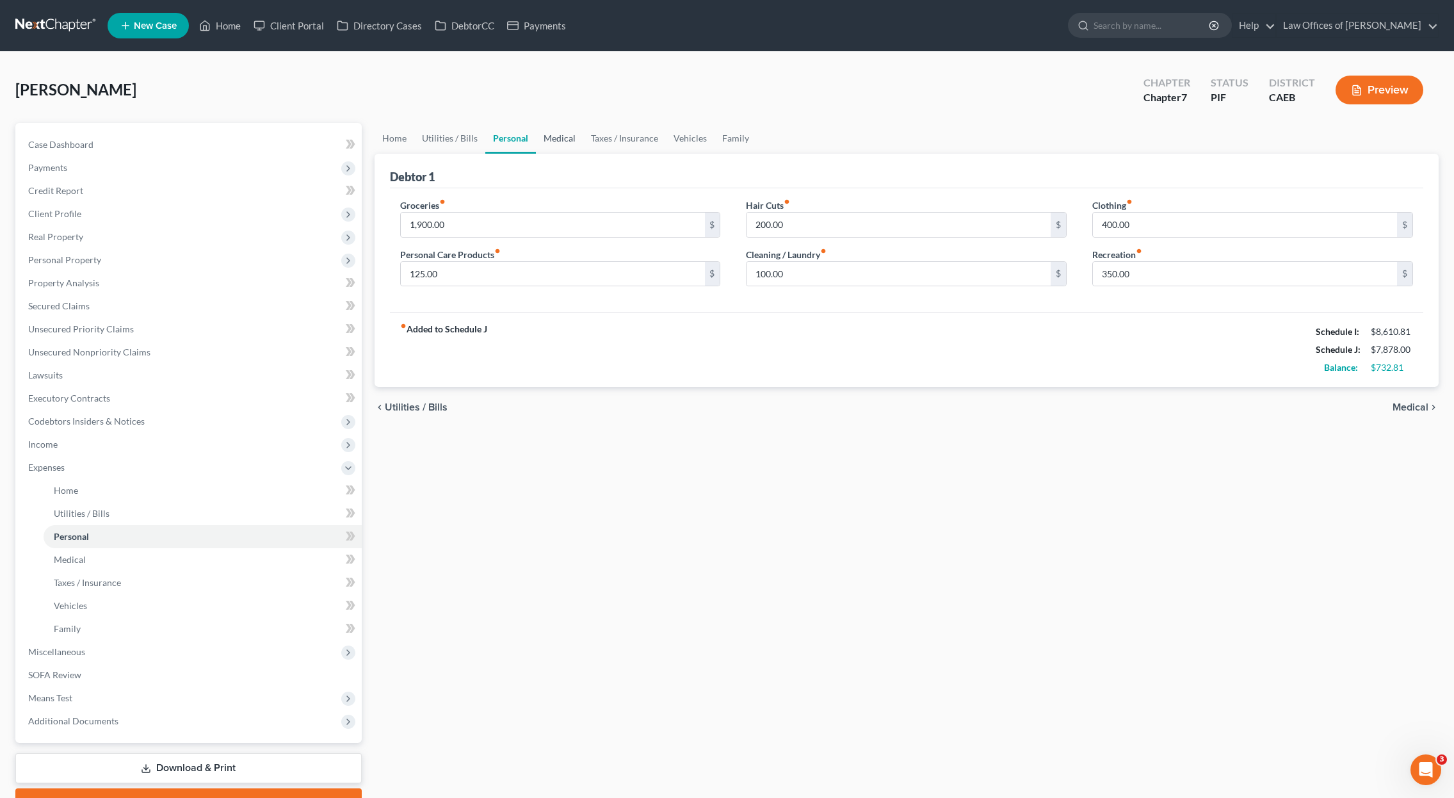
click at [561, 136] on link "Medical" at bounding box center [559, 138] width 47 height 31
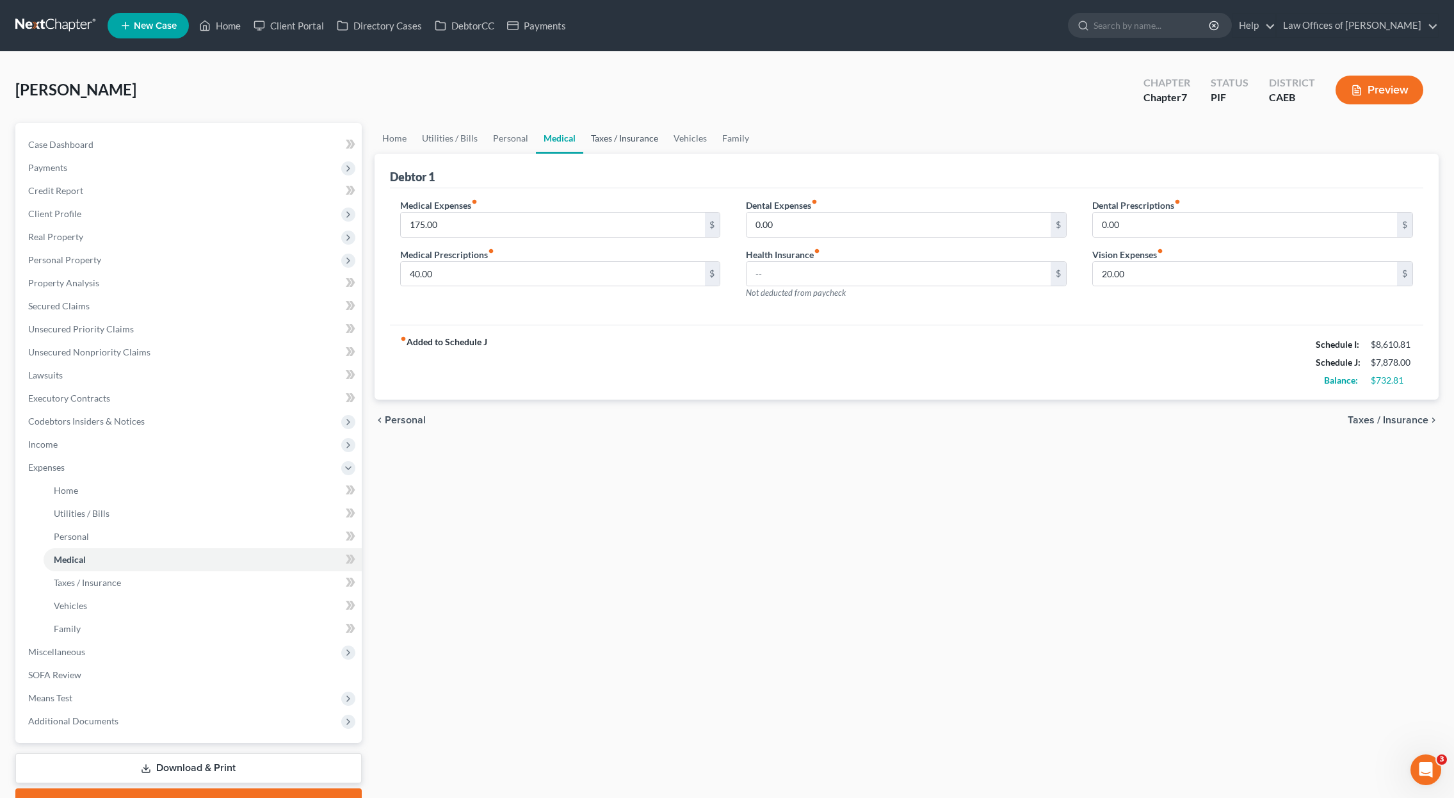
click at [613, 143] on link "Taxes / Insurance" at bounding box center [624, 138] width 83 height 31
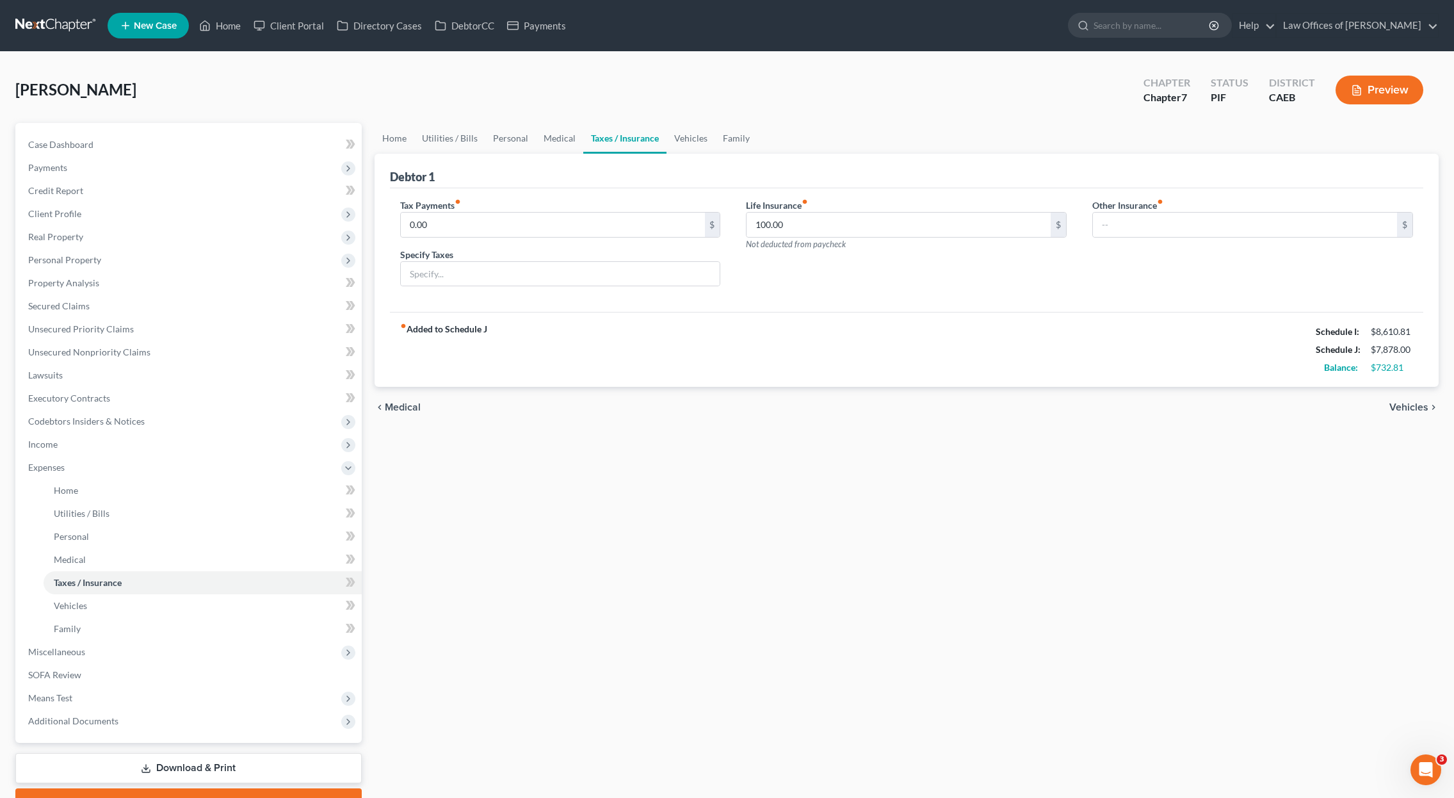
click at [615, 139] on link "Taxes / Insurance" at bounding box center [624, 138] width 83 height 31
click at [687, 142] on link "Vehicles" at bounding box center [690, 138] width 49 height 31
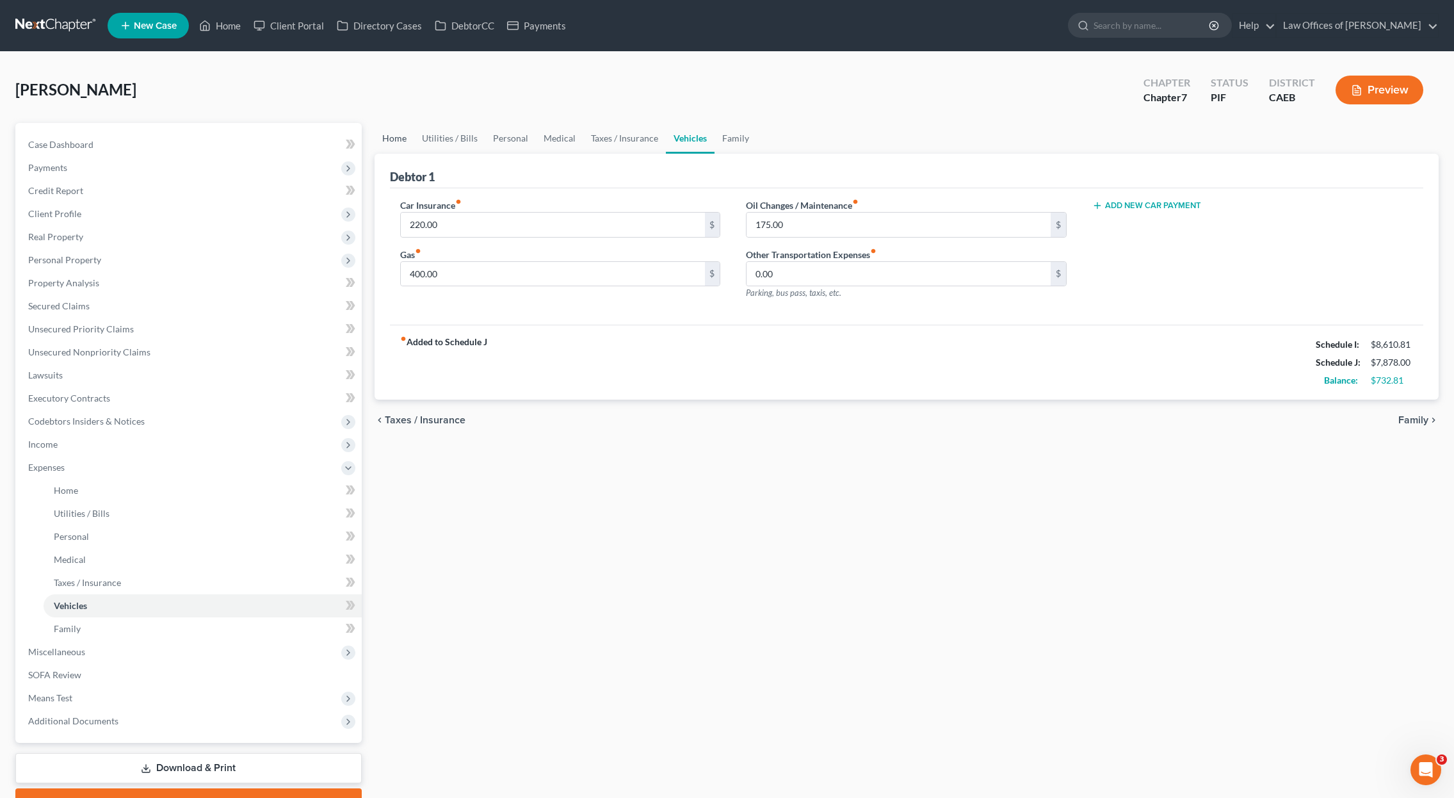
click at [392, 141] on link "Home" at bounding box center [394, 138] width 40 height 31
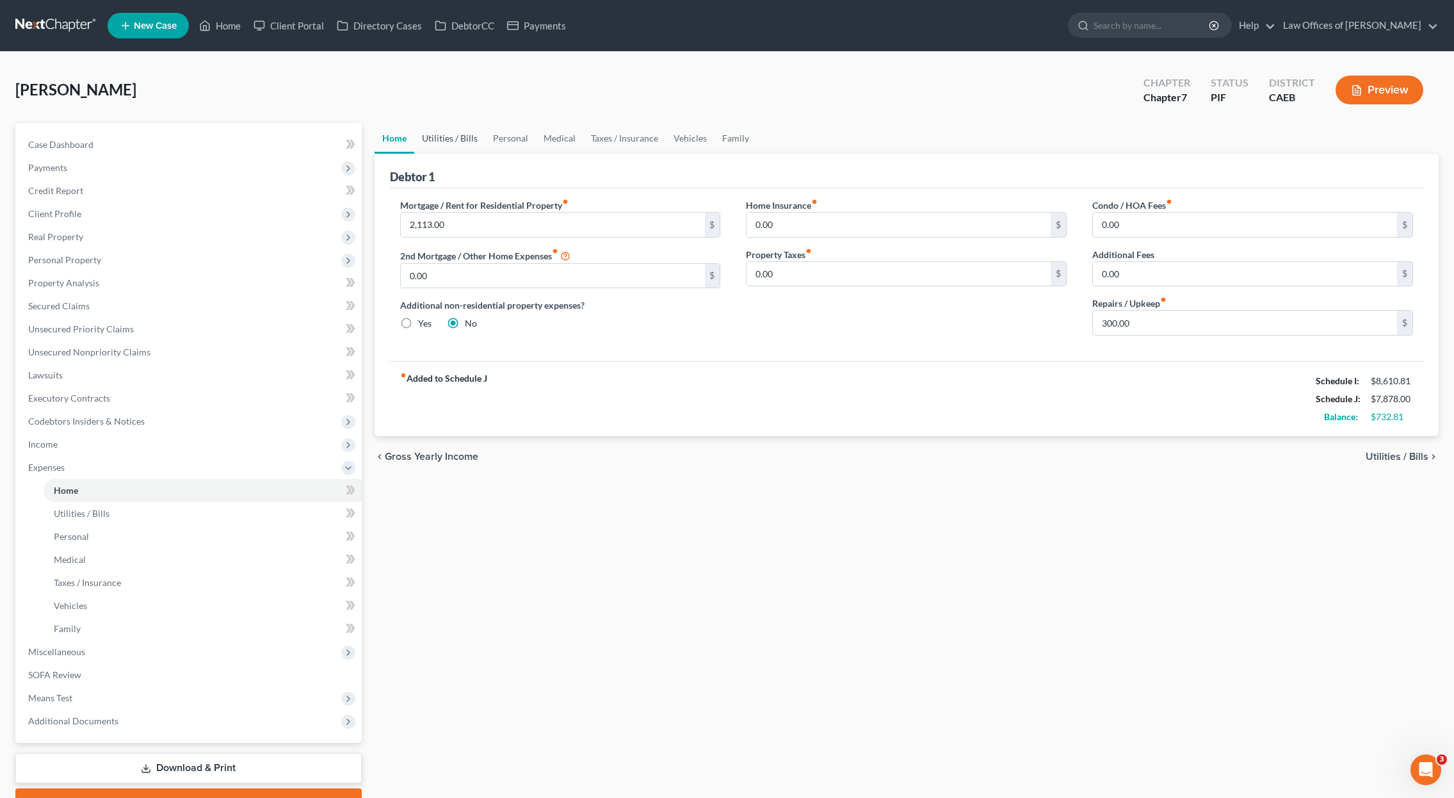
click at [442, 140] on link "Utilities / Bills" at bounding box center [449, 138] width 71 height 31
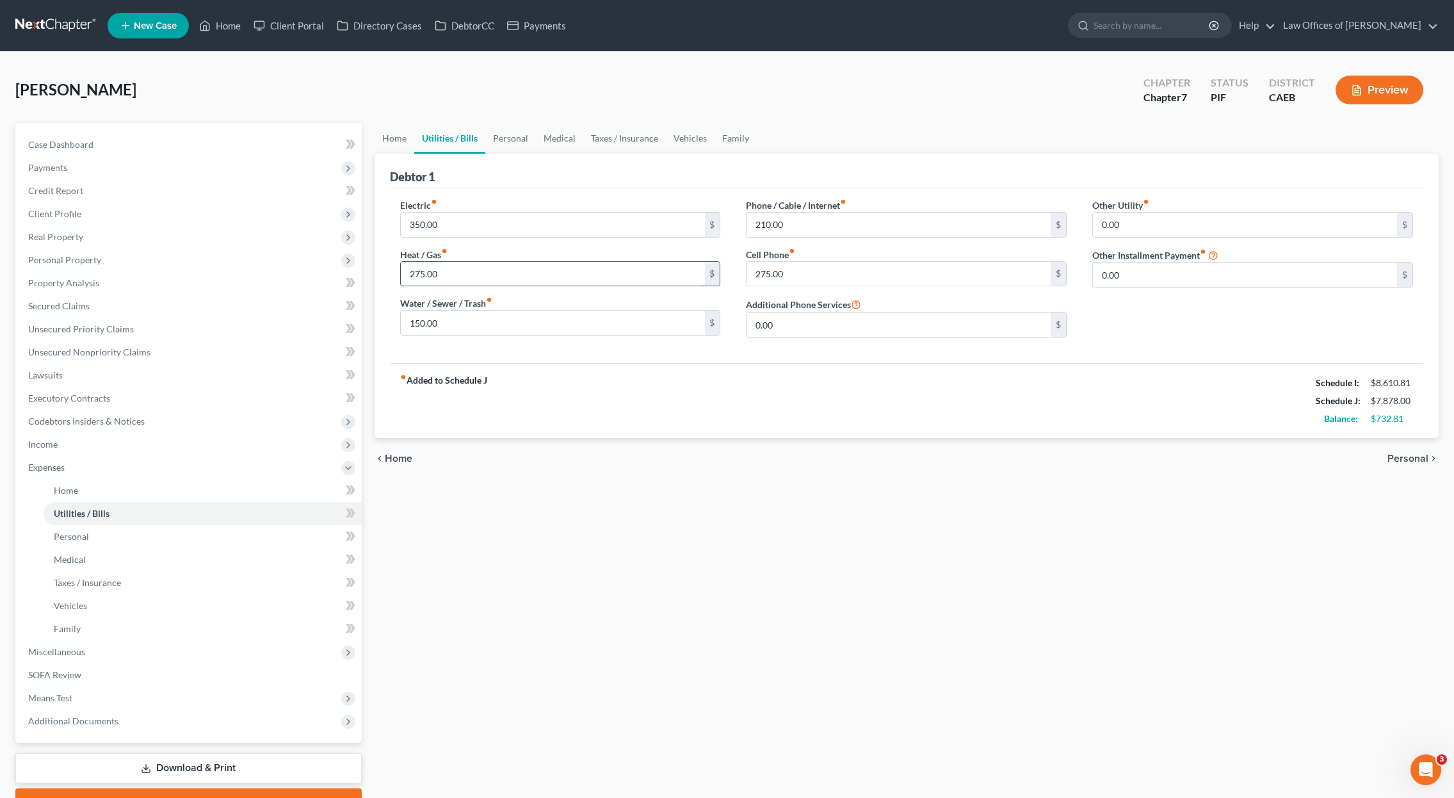
click at [477, 282] on input "275.00" at bounding box center [553, 274] width 304 height 24
drag, startPoint x: 459, startPoint y: 278, endPoint x: 388, endPoint y: 277, distance: 71.1
click at [388, 277] on div "Electric fiber_manual_record 350.00 $ Heat / Gas fiber_manual_record 275.00 $ W…" at bounding box center [560, 272] width 346 height 149
type input "375"
click at [518, 141] on link "Personal" at bounding box center [510, 138] width 51 height 31
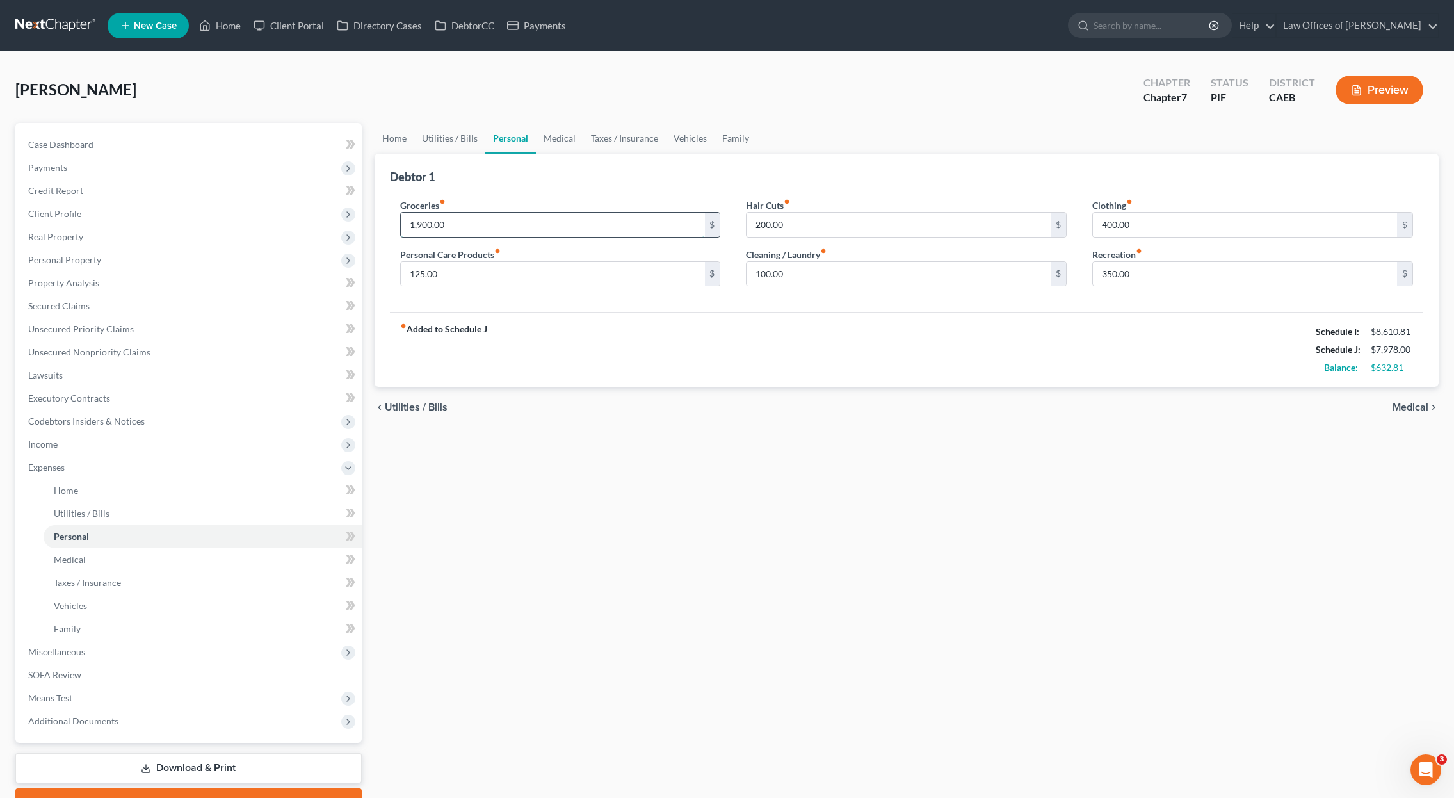
click at [474, 225] on input "1,900.00" at bounding box center [553, 225] width 304 height 24
drag, startPoint x: 474, startPoint y: 225, endPoint x: 567, endPoint y: 212, distance: 94.4
click at [328, 221] on div "Petition Navigation Case Dashboard Payments Invoices Payments Payments Credit R…" at bounding box center [727, 469] width 1436 height 693
type input "2,300"
click at [550, 140] on link "Medical" at bounding box center [559, 138] width 47 height 31
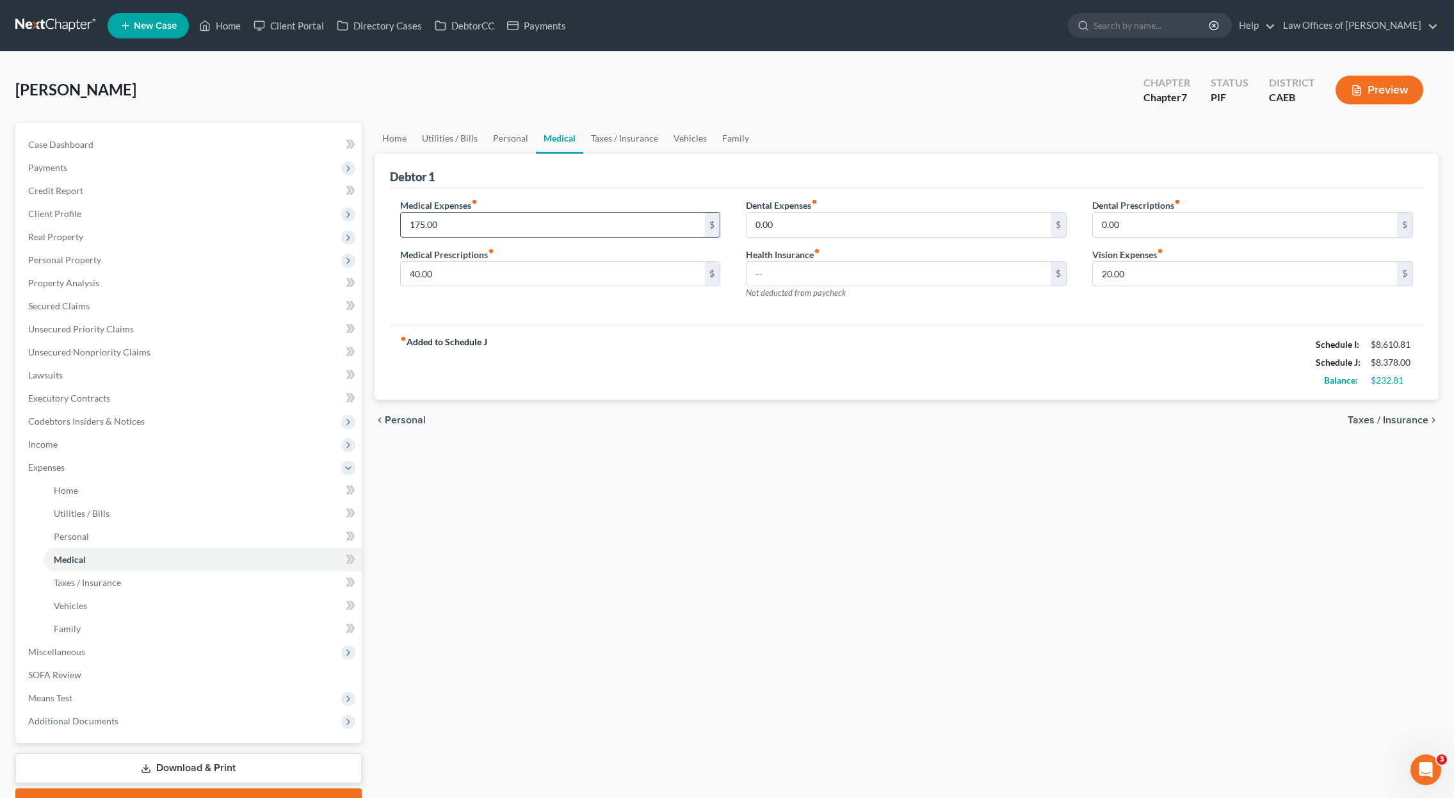
click at [460, 229] on input "175.00" at bounding box center [553, 225] width 304 height 24
drag, startPoint x: 460, startPoint y: 229, endPoint x: 300, endPoint y: 215, distance: 160.6
click at [300, 215] on div "Petition Navigation Case Dashboard Payments Invoices Payments Payments Credit R…" at bounding box center [727, 469] width 1436 height 693
type input "250."
click at [502, 136] on link "Personal" at bounding box center [510, 138] width 51 height 31
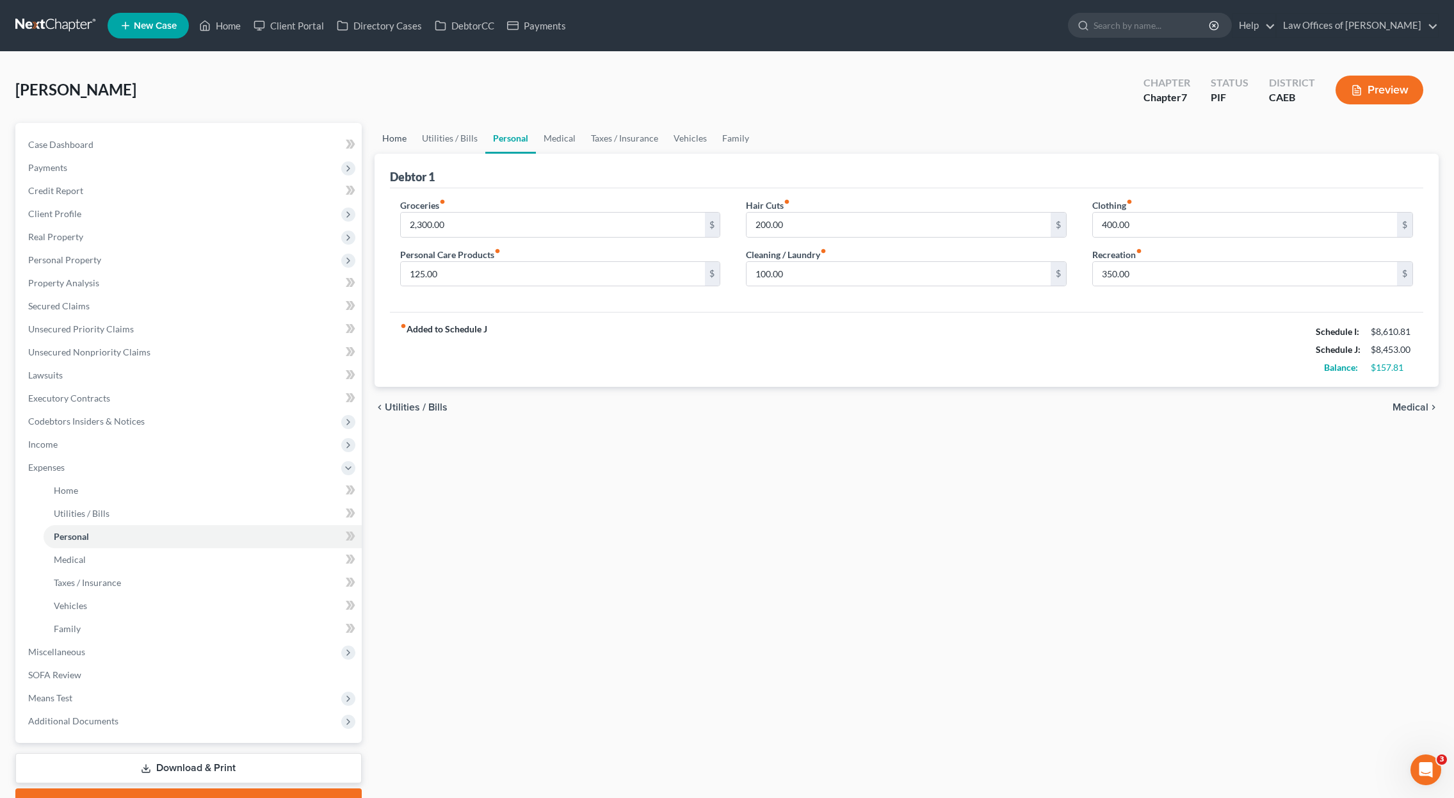
click at [385, 140] on link "Home" at bounding box center [394, 138] width 40 height 31
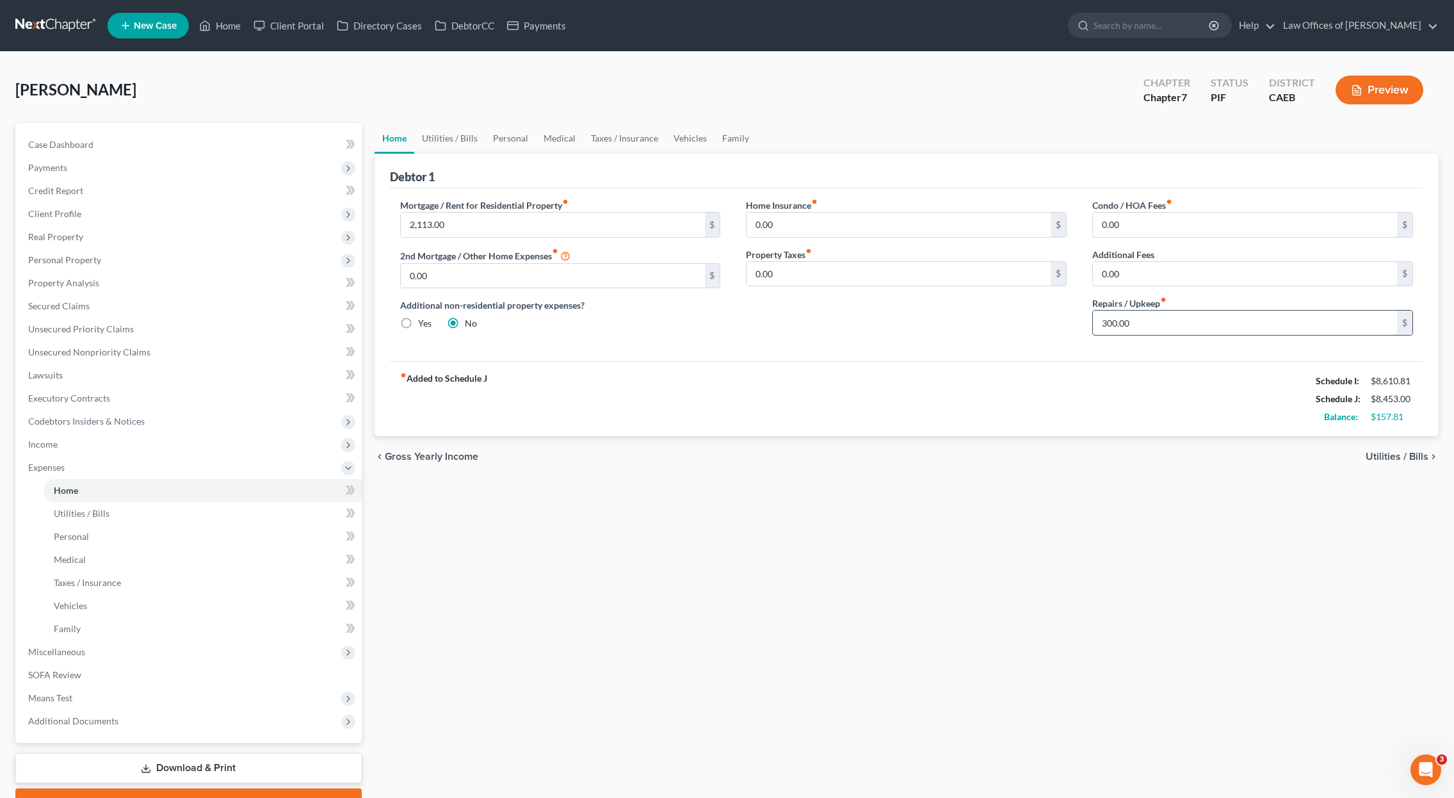
click at [1162, 330] on input "300.00" at bounding box center [1245, 322] width 304 height 24
click at [1155, 329] on input "300.00" at bounding box center [1245, 322] width 304 height 24
drag, startPoint x: 1146, startPoint y: 327, endPoint x: 1013, endPoint y: 314, distance: 133.1
click at [1013, 314] on div "Mortgage / Rent for Residential Property fiber_manual_record 2,113.00 $ 2nd Mor…" at bounding box center [906, 271] width 1038 height 147
click at [715, 372] on div "fiber_manual_record Added to Schedule J Schedule I: $8,610.81 Schedule J: $8,52…" at bounding box center [906, 398] width 1033 height 75
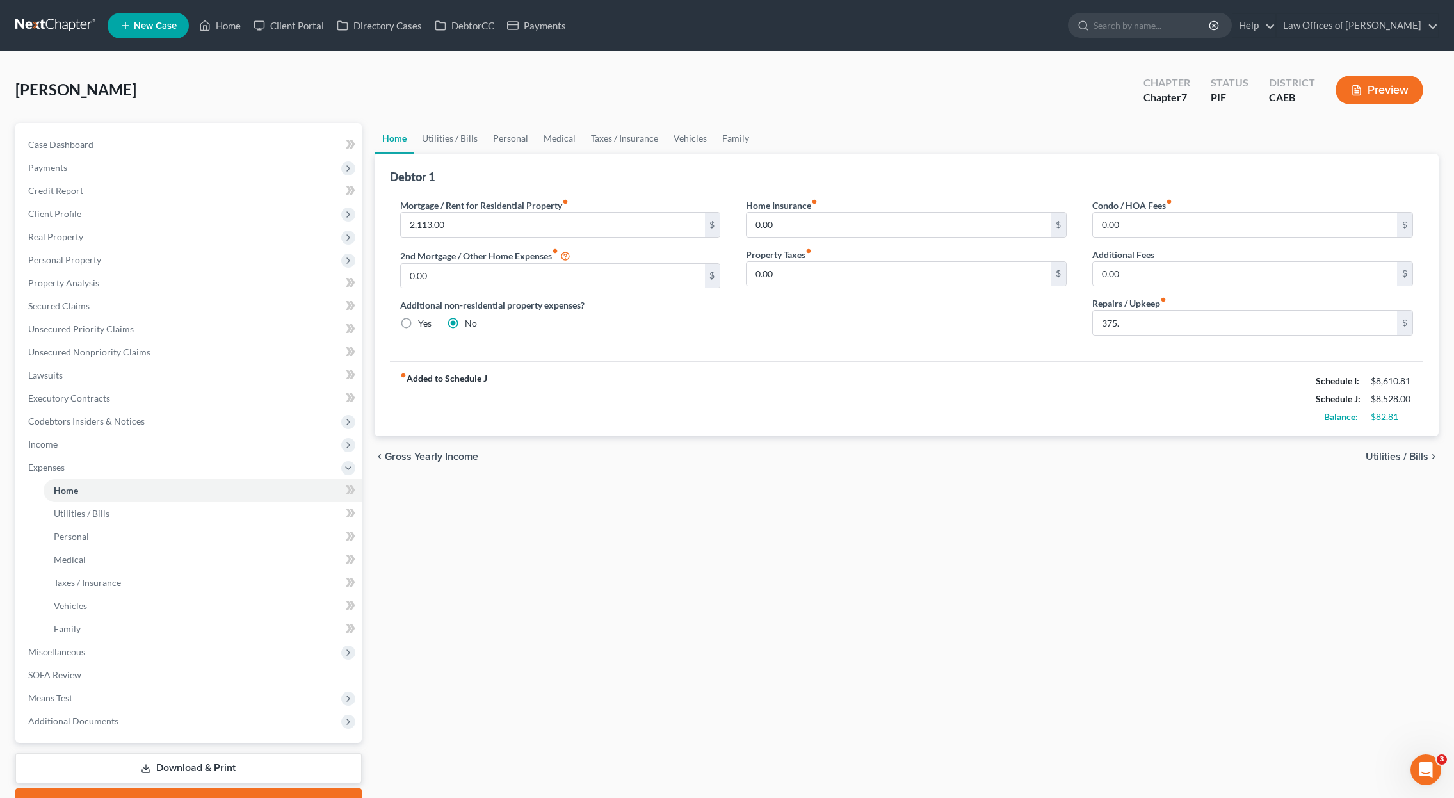
scroll to position [3, 0]
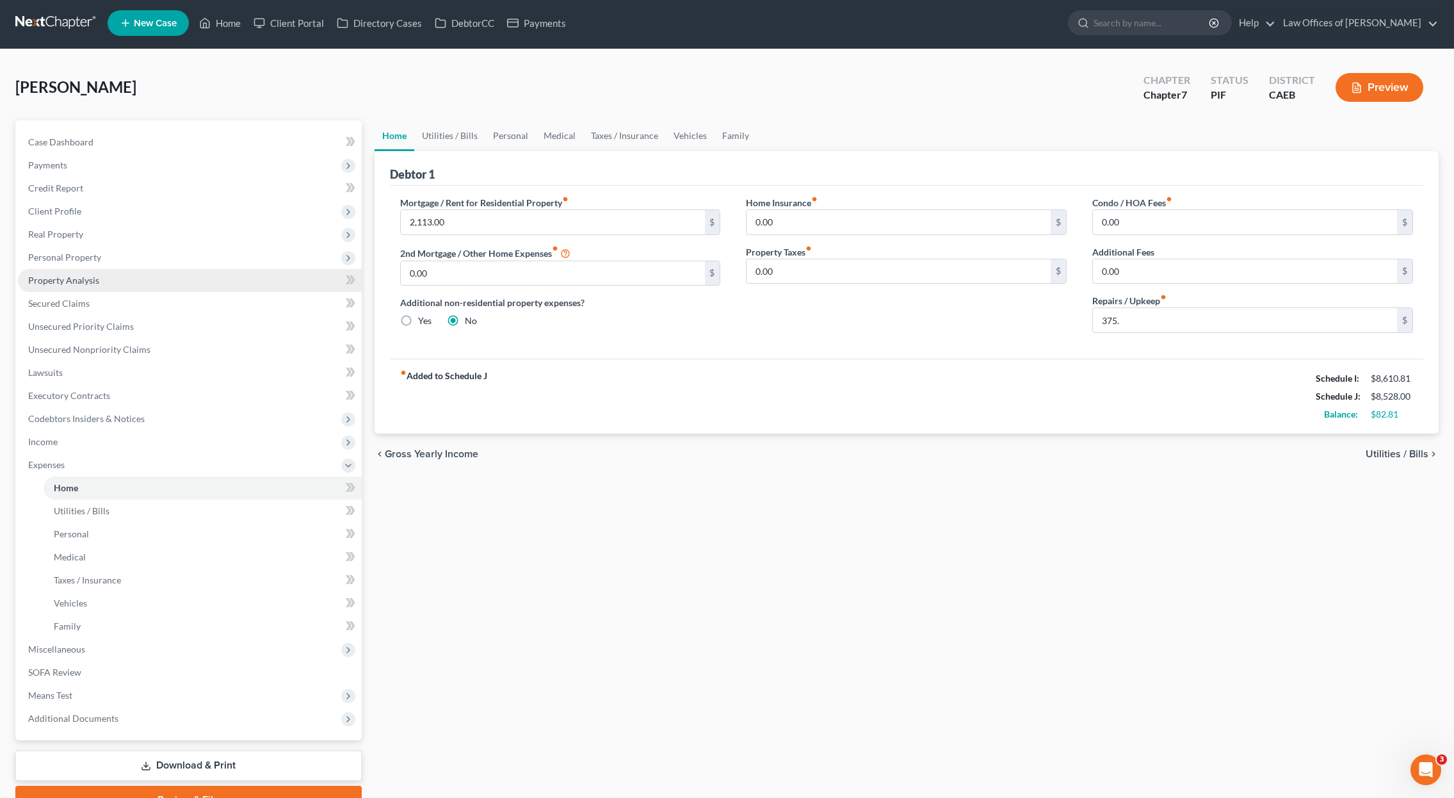
click at [141, 283] on link "Property Analysis" at bounding box center [190, 280] width 344 height 23
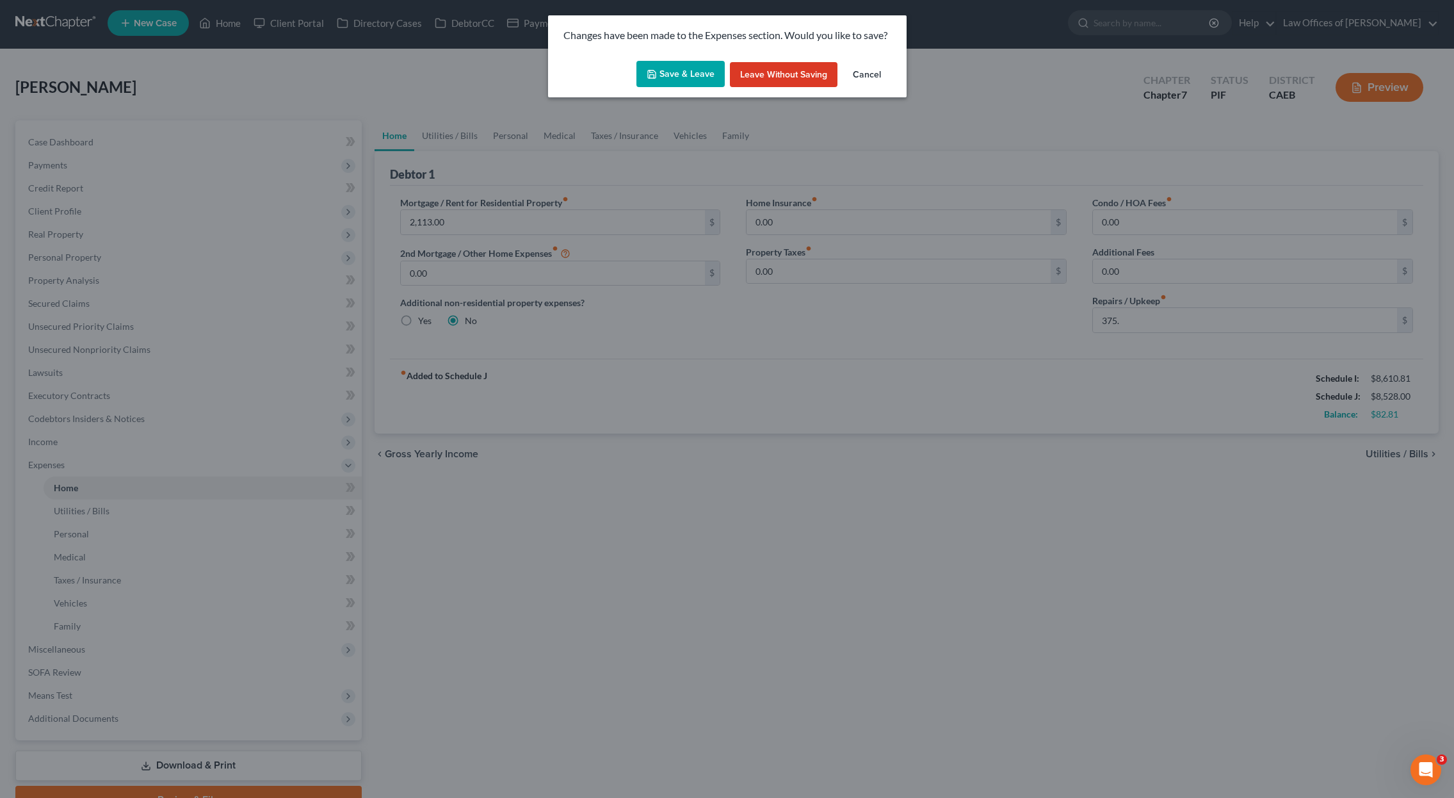
click at [696, 69] on button "Save & Leave" at bounding box center [680, 74] width 88 height 27
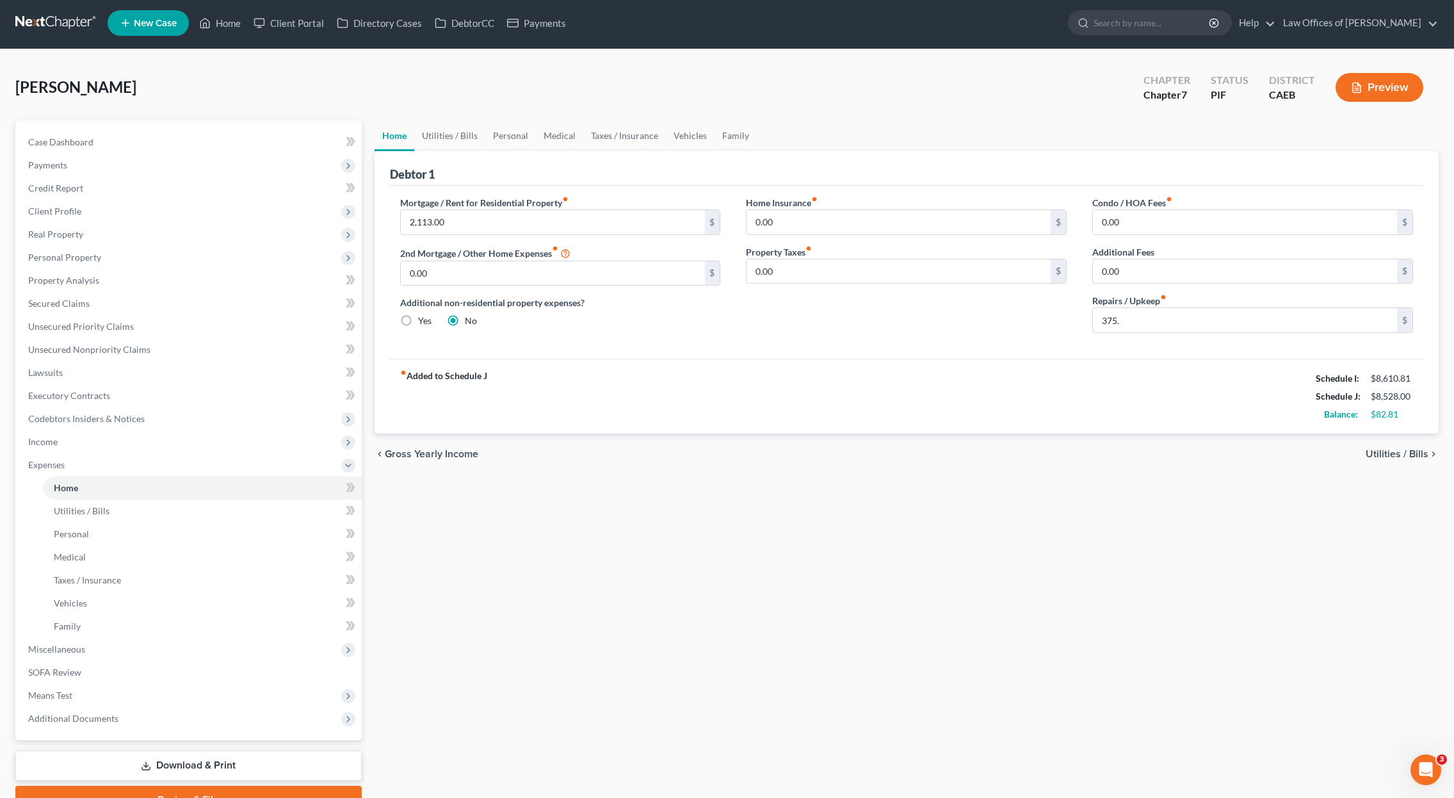
type input "375.00"
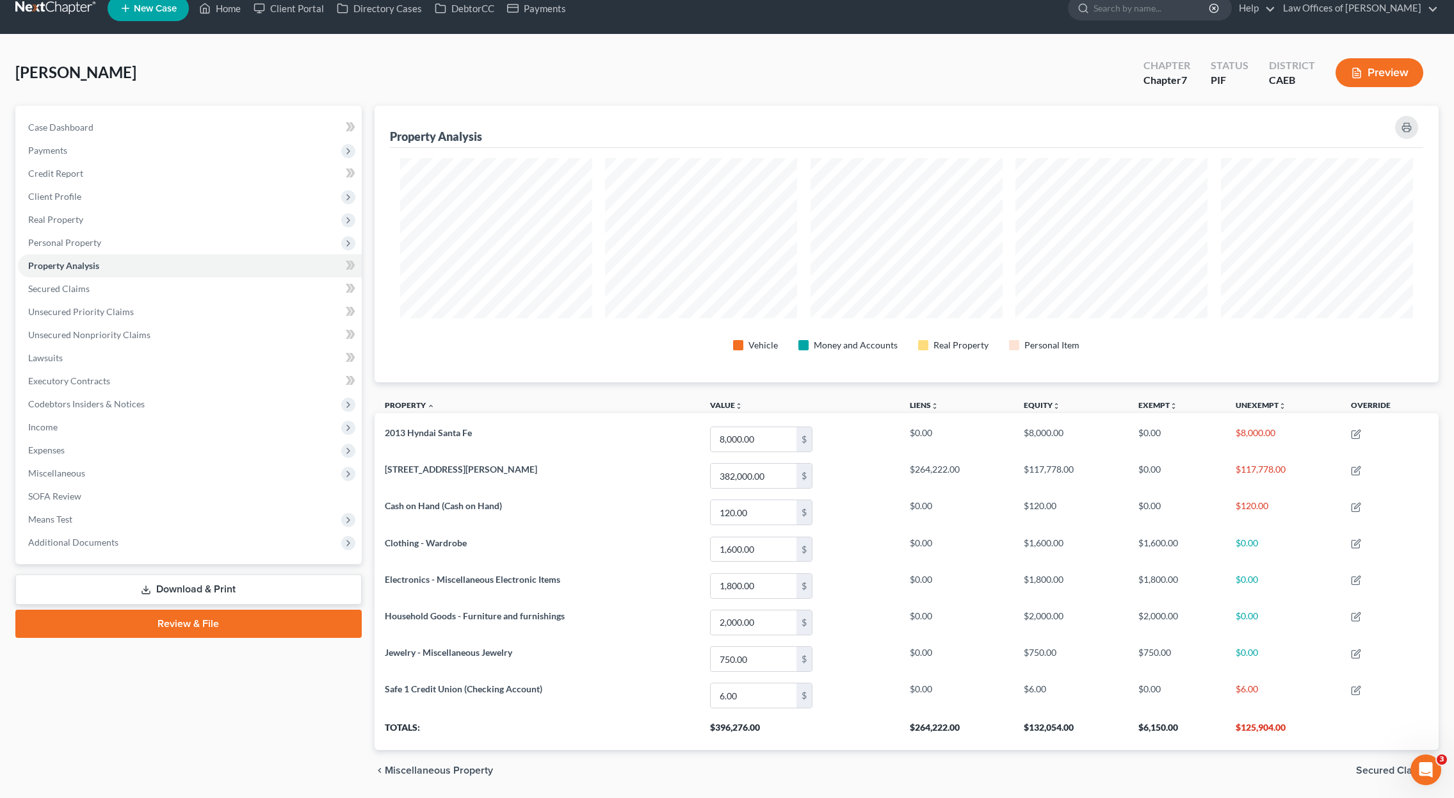
scroll to position [43, 0]
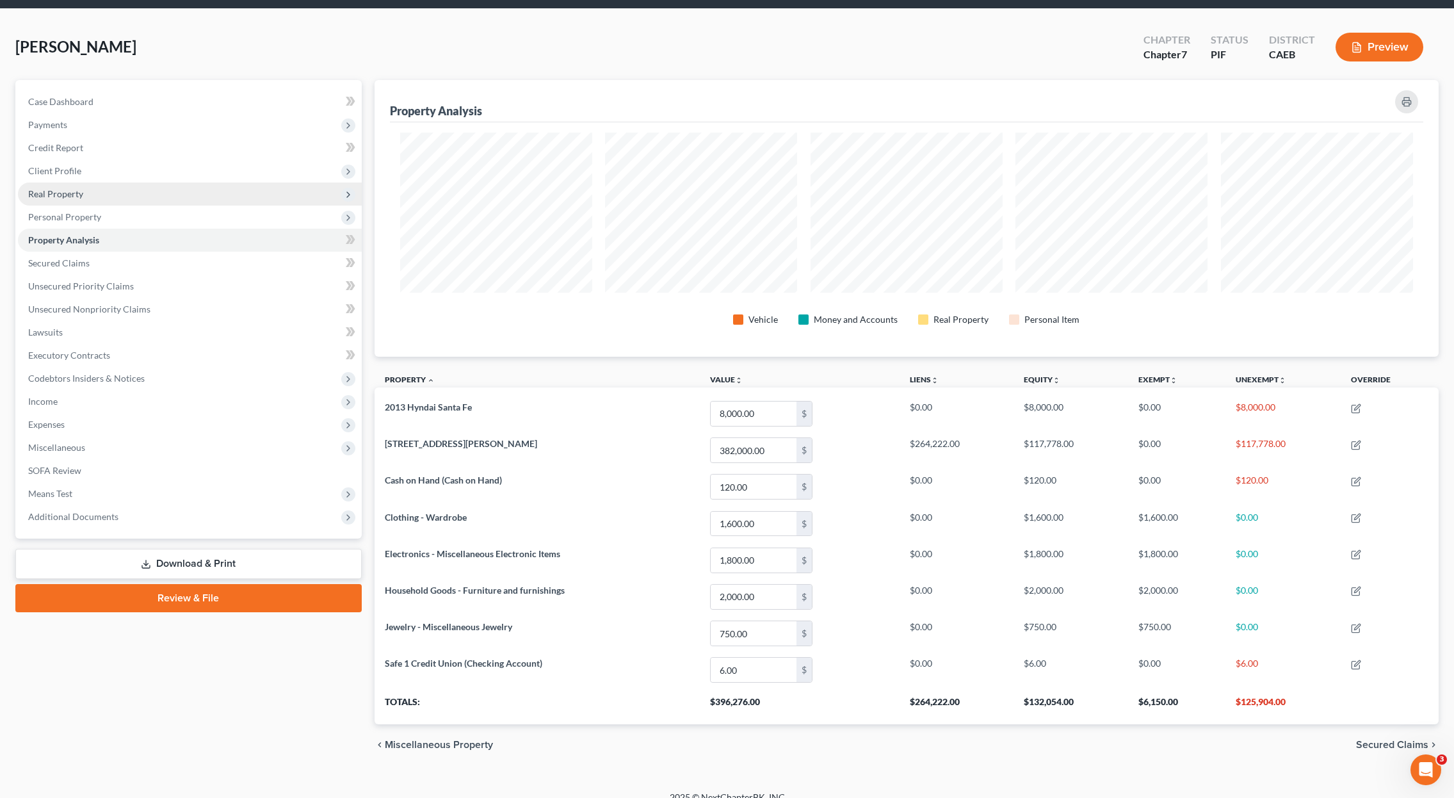
click at [134, 199] on span "Real Property" at bounding box center [190, 193] width 344 height 23
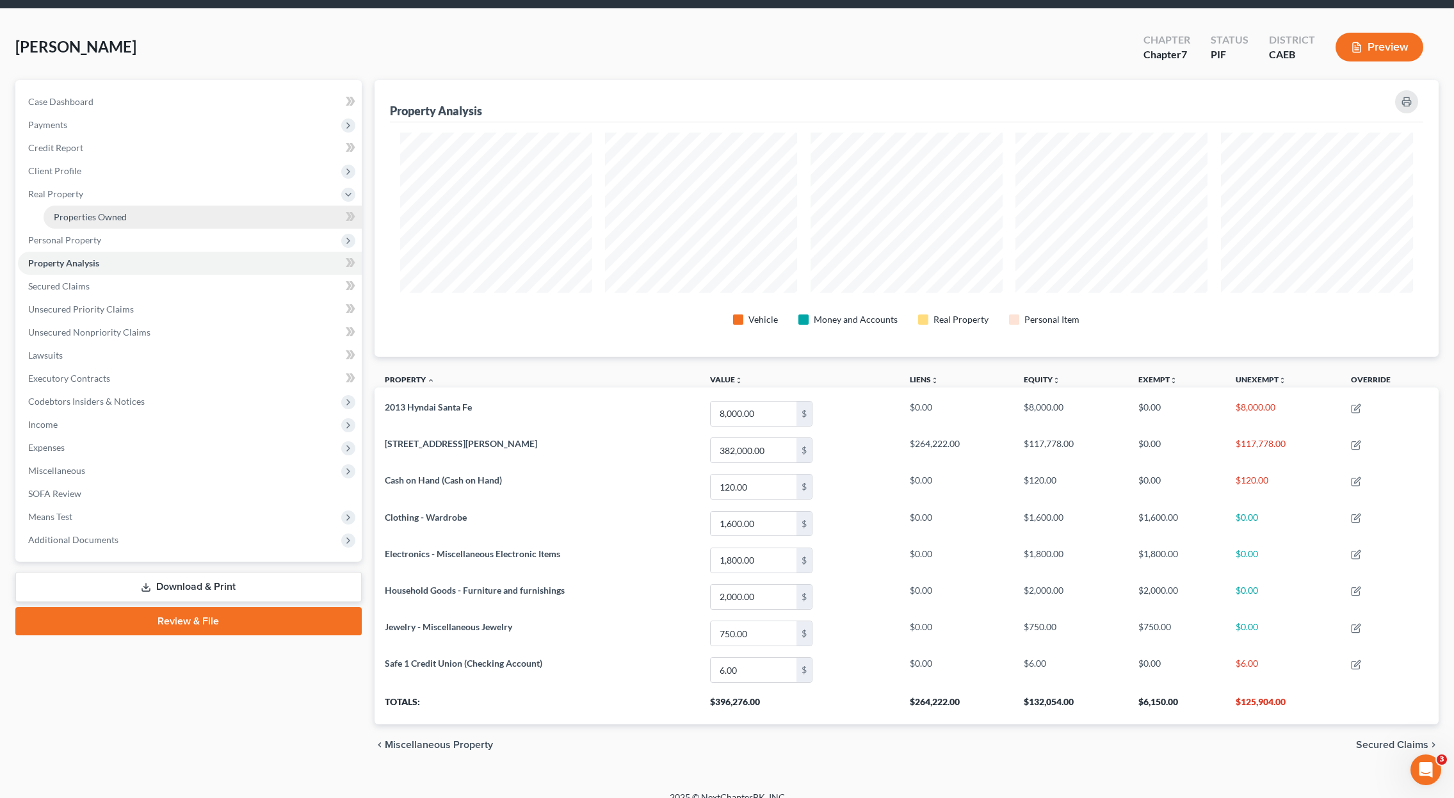
click at [156, 214] on link "Properties Owned" at bounding box center [203, 216] width 318 height 23
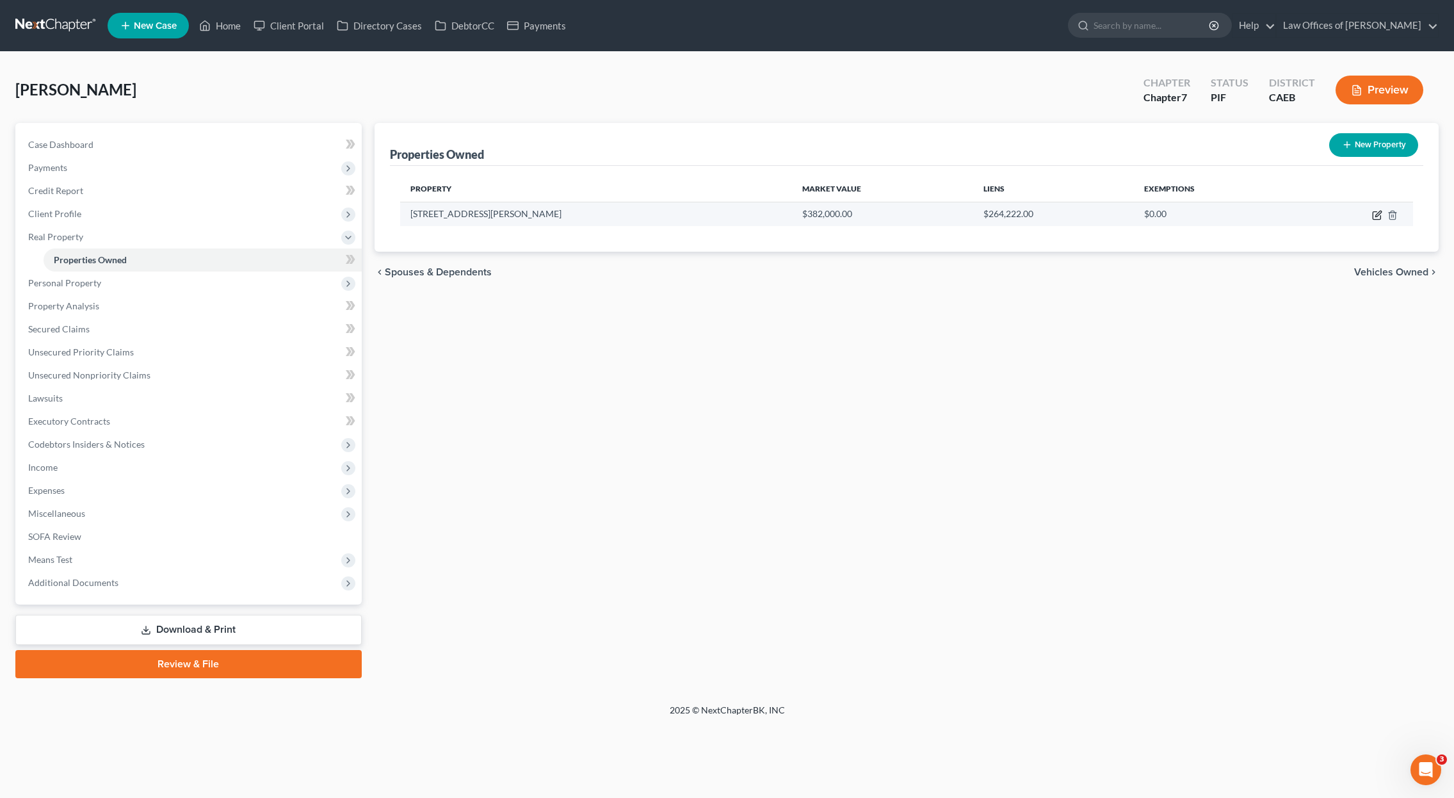
click at [1375, 214] on icon "button" at bounding box center [1377, 215] width 10 height 10
click at [1372, 214] on icon "button" at bounding box center [1376, 216] width 8 height 8
select select "4"
select select "0"
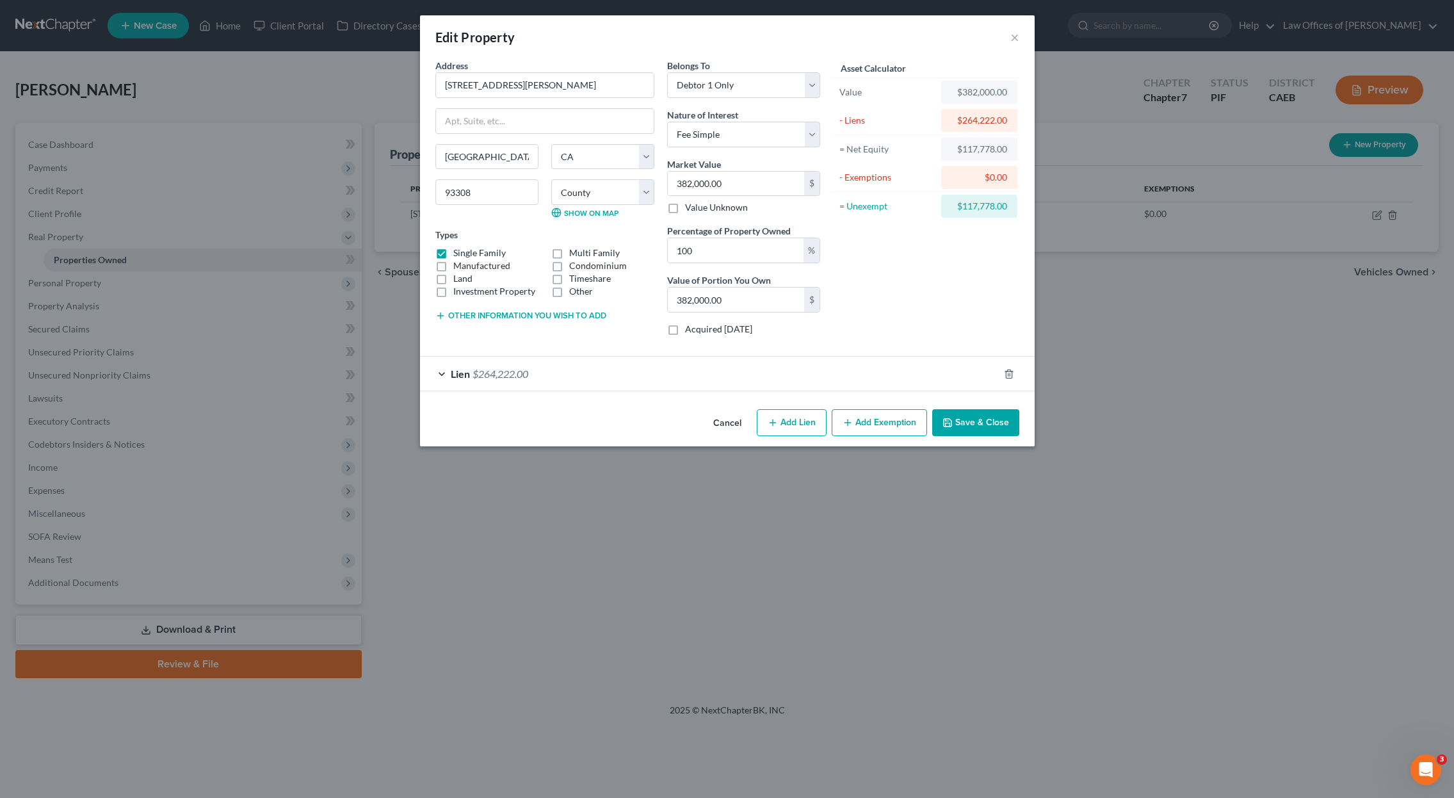
click at [869, 428] on button "Add Exemption" at bounding box center [878, 422] width 95 height 27
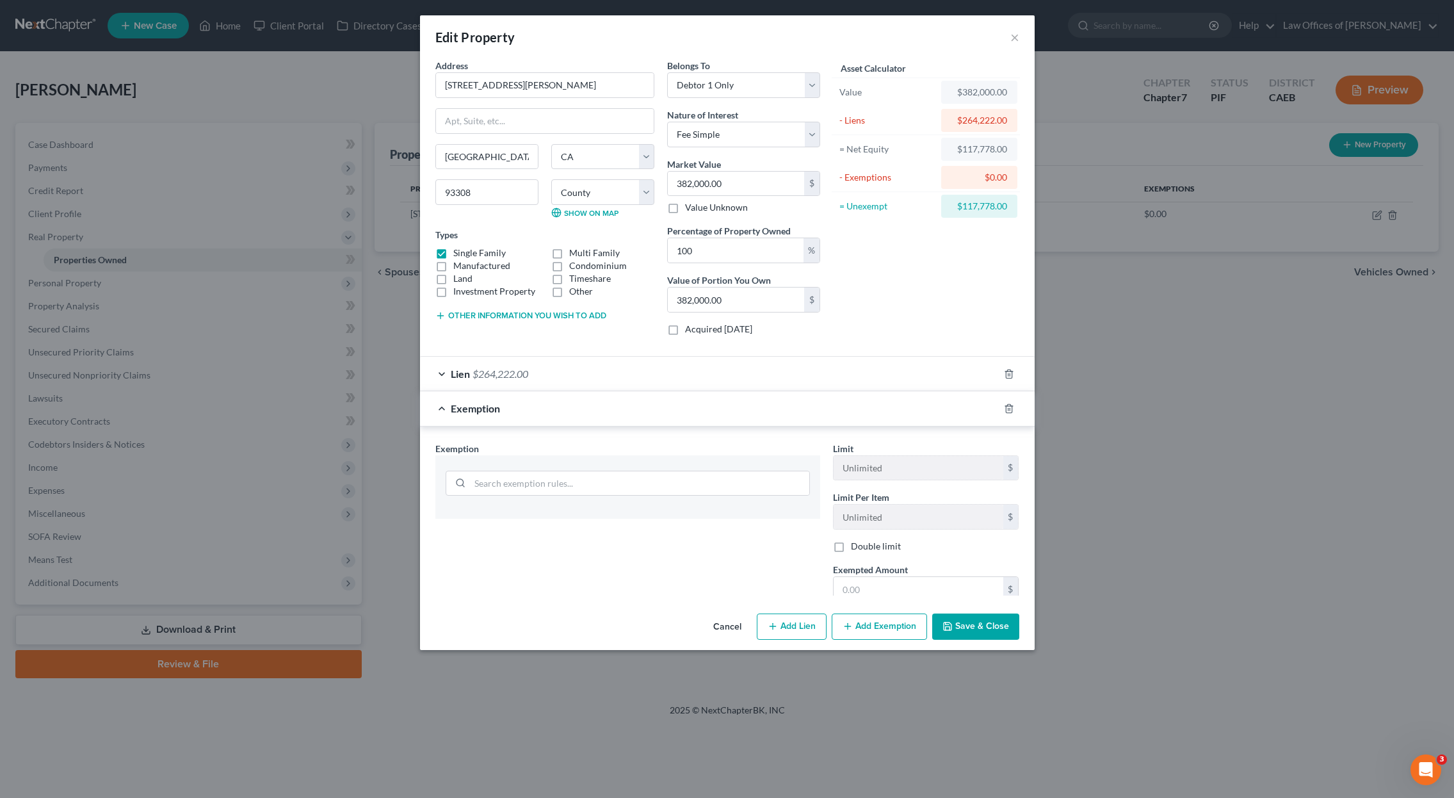
select select "4"
select select "0"
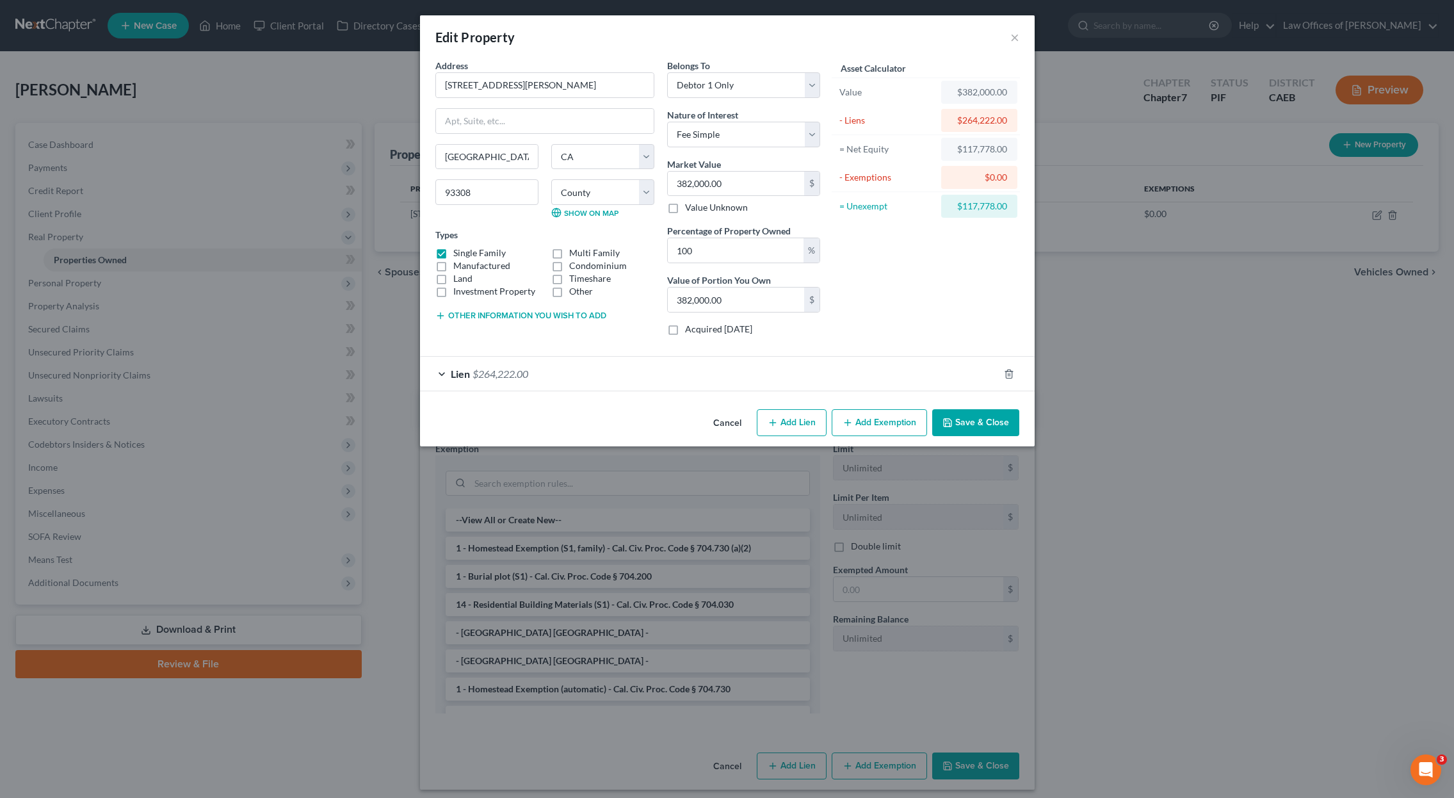
click at [870, 426] on button "Add Exemption" at bounding box center [878, 422] width 95 height 27
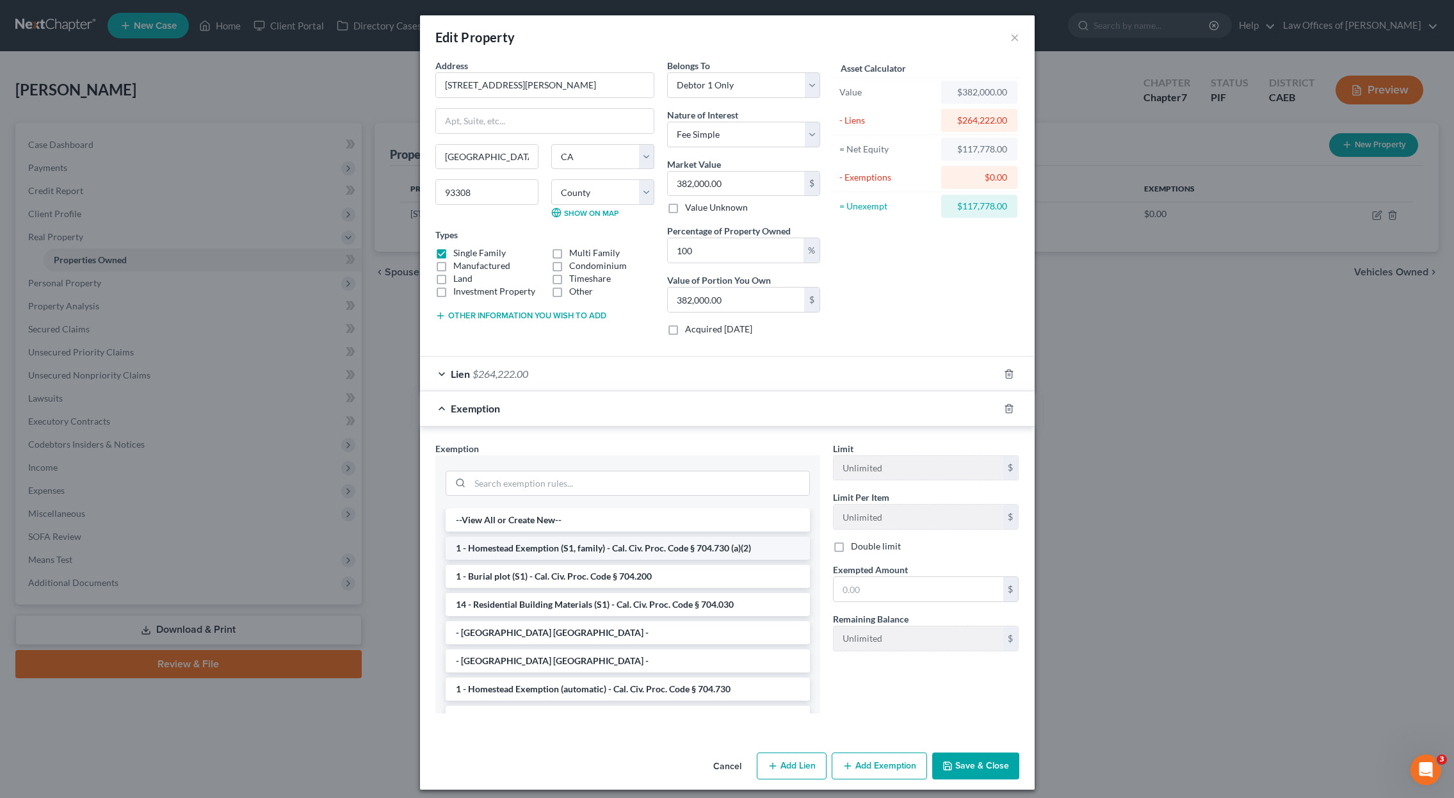
click at [734, 545] on li "1 - Homestead Exemption (S1, family) - Cal. Civ. Proc. Code § 704.730 (a)(2)" at bounding box center [627, 547] width 364 height 23
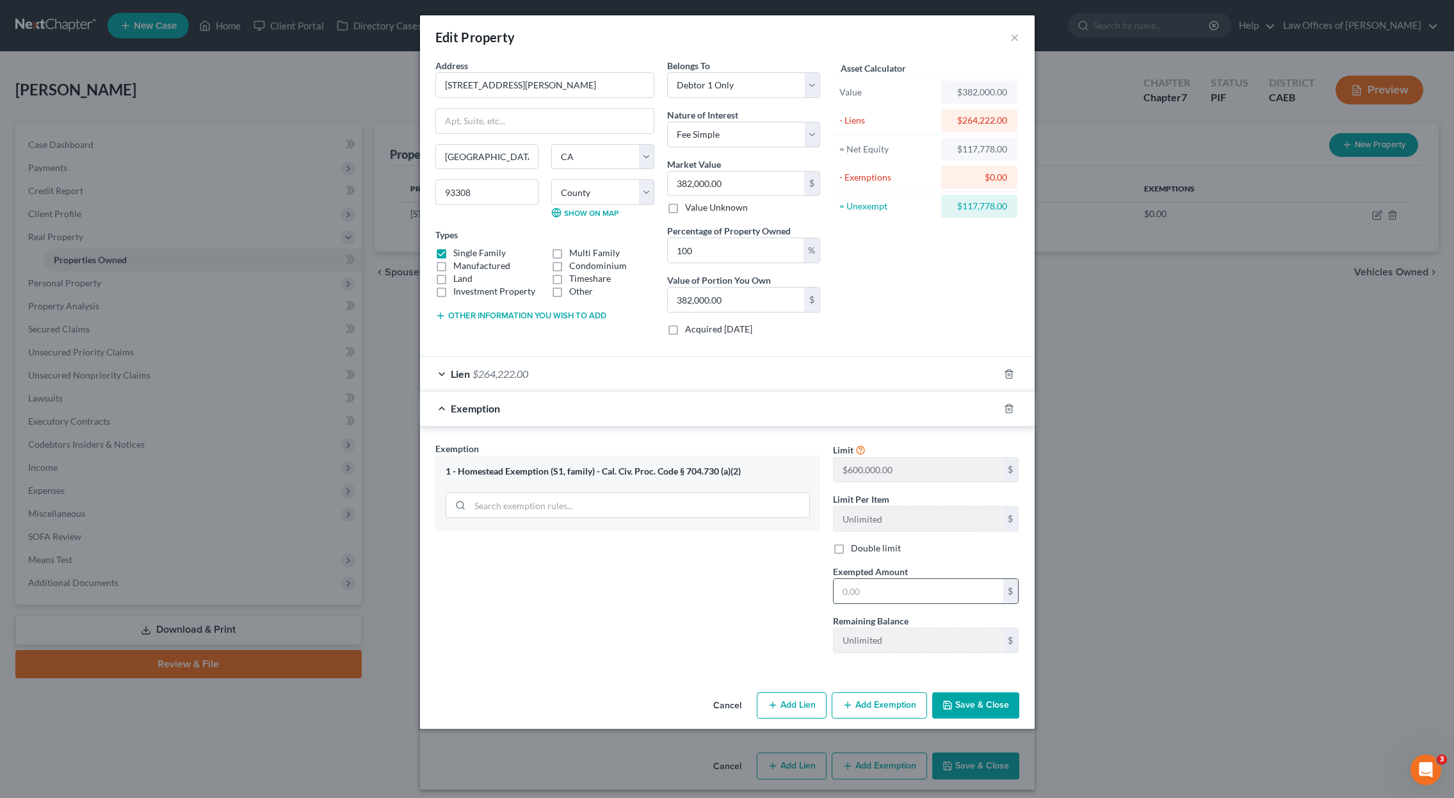
drag, startPoint x: 895, startPoint y: 585, endPoint x: 906, endPoint y: 587, distance: 11.0
click at [896, 586] on input "text" at bounding box center [918, 591] width 170 height 24
type input "341,000"
click at [957, 705] on button "Save & Close" at bounding box center [975, 705] width 87 height 27
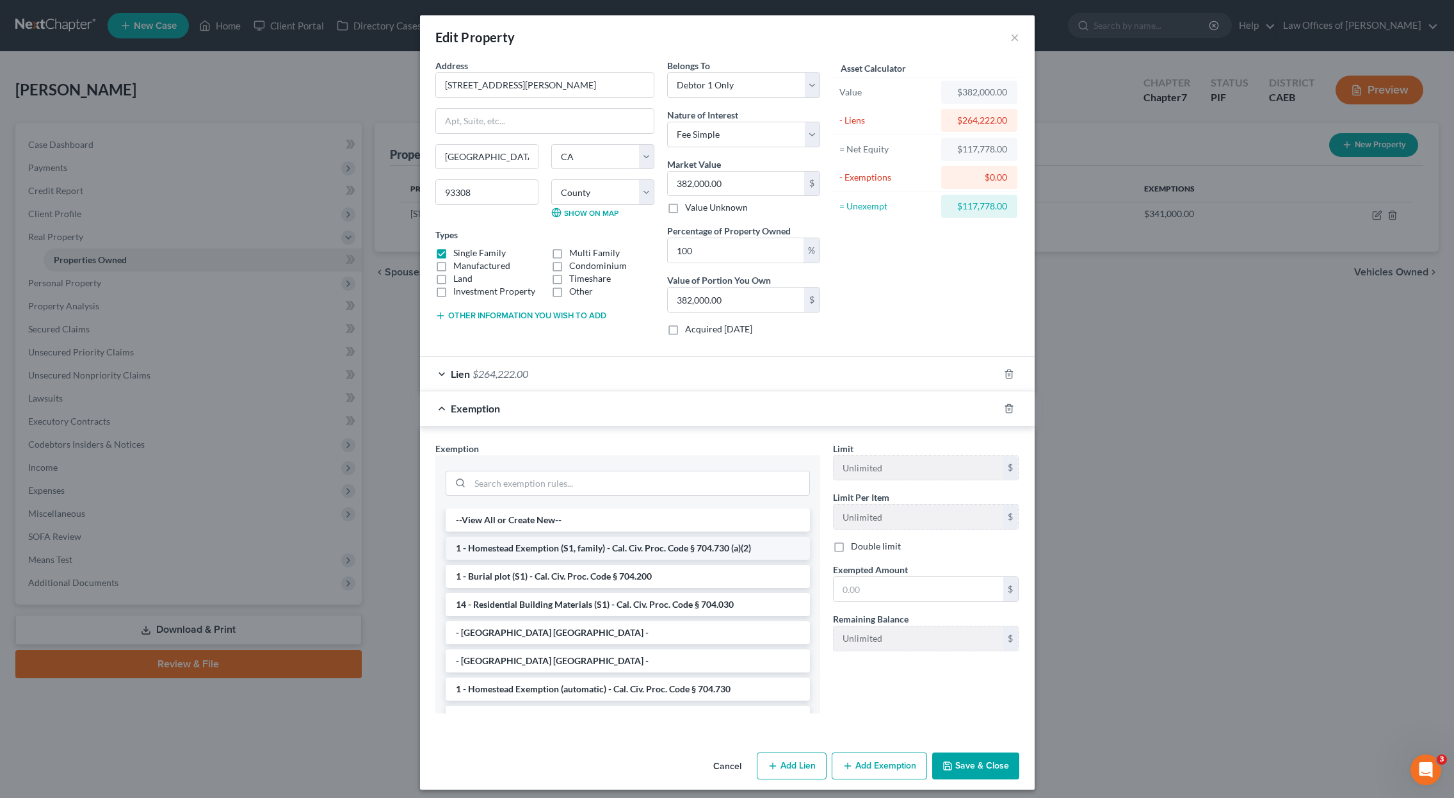
click at [725, 547] on li "1 - Homestead Exemption (S1, family) - Cal. Civ. Proc. Code § 704.730 (a)(2)" at bounding box center [627, 547] width 364 height 23
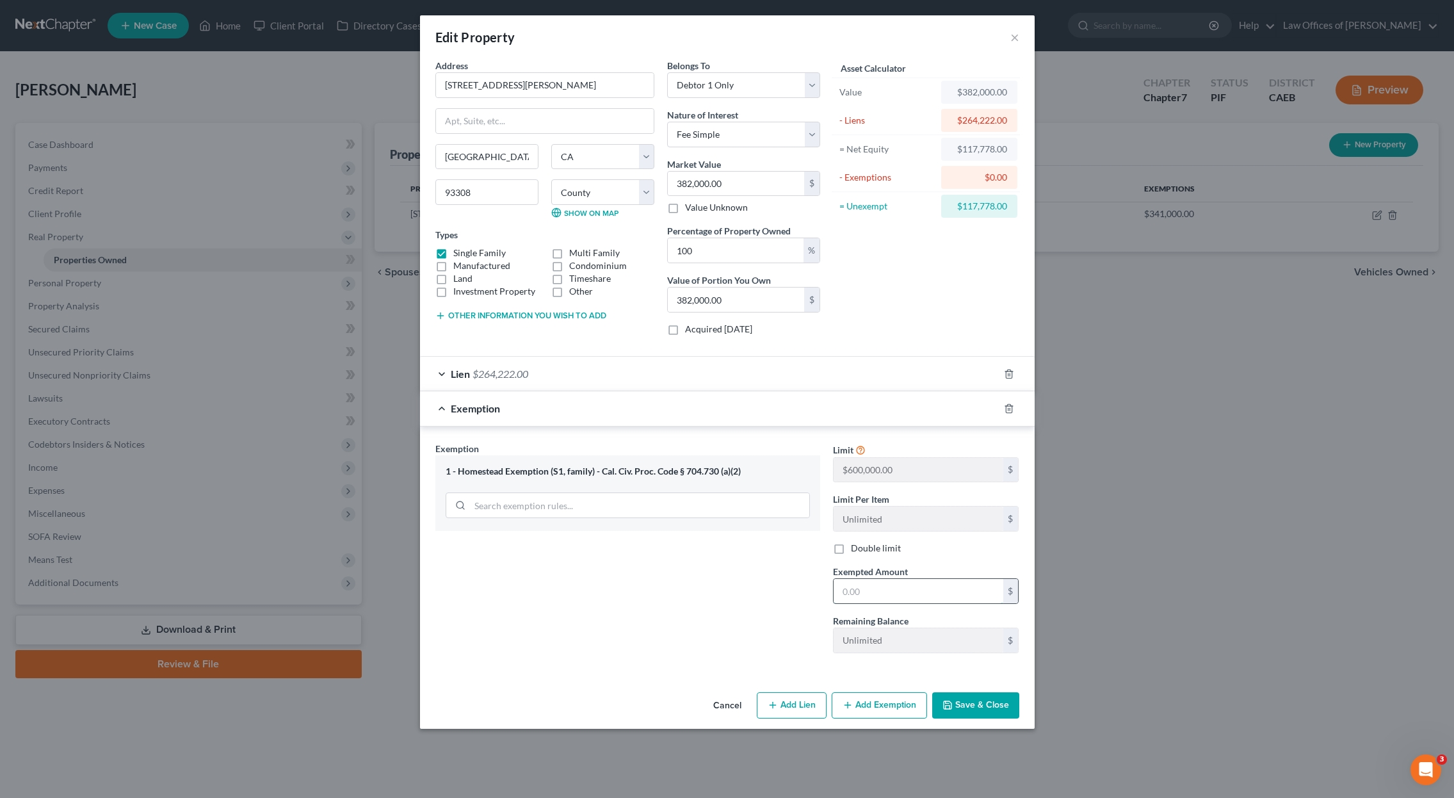
click at [888, 591] on input "text" at bounding box center [918, 591] width 170 height 24
type input "3,4100"
click at [1009, 700] on button "Save & Close" at bounding box center [975, 705] width 87 height 27
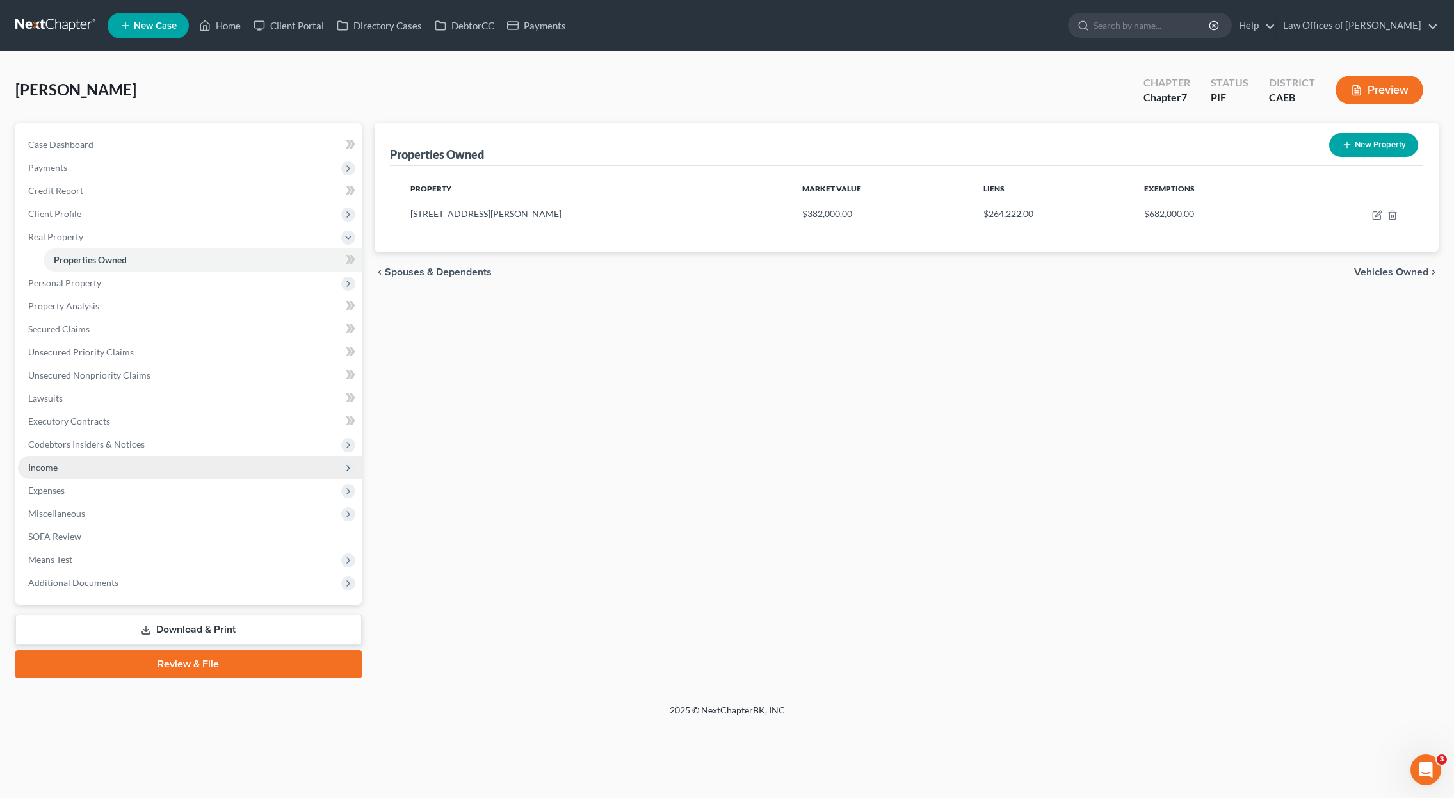
click at [107, 467] on span "Income" at bounding box center [190, 467] width 344 height 23
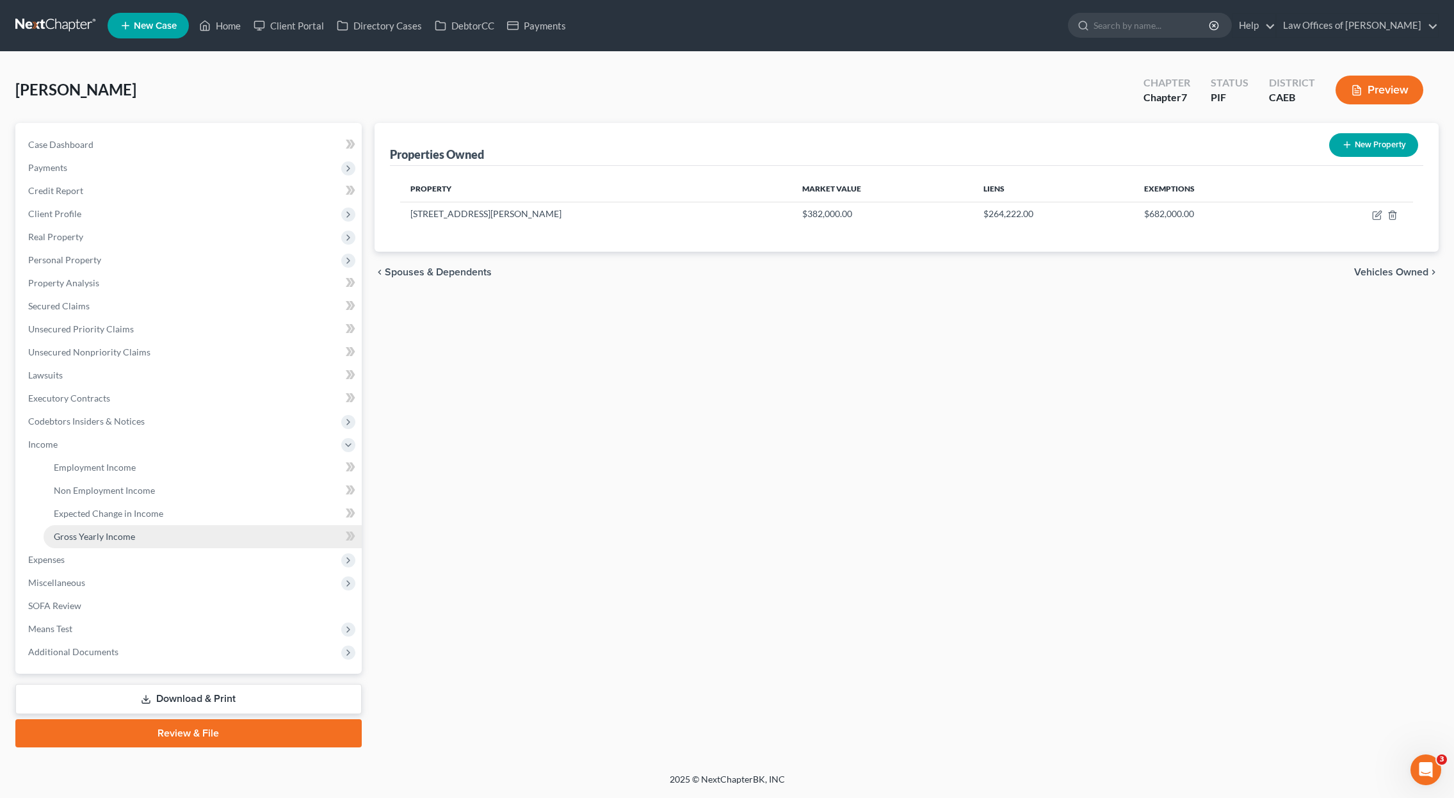
click at [122, 536] on span "Gross Yearly Income" at bounding box center [94, 536] width 81 height 11
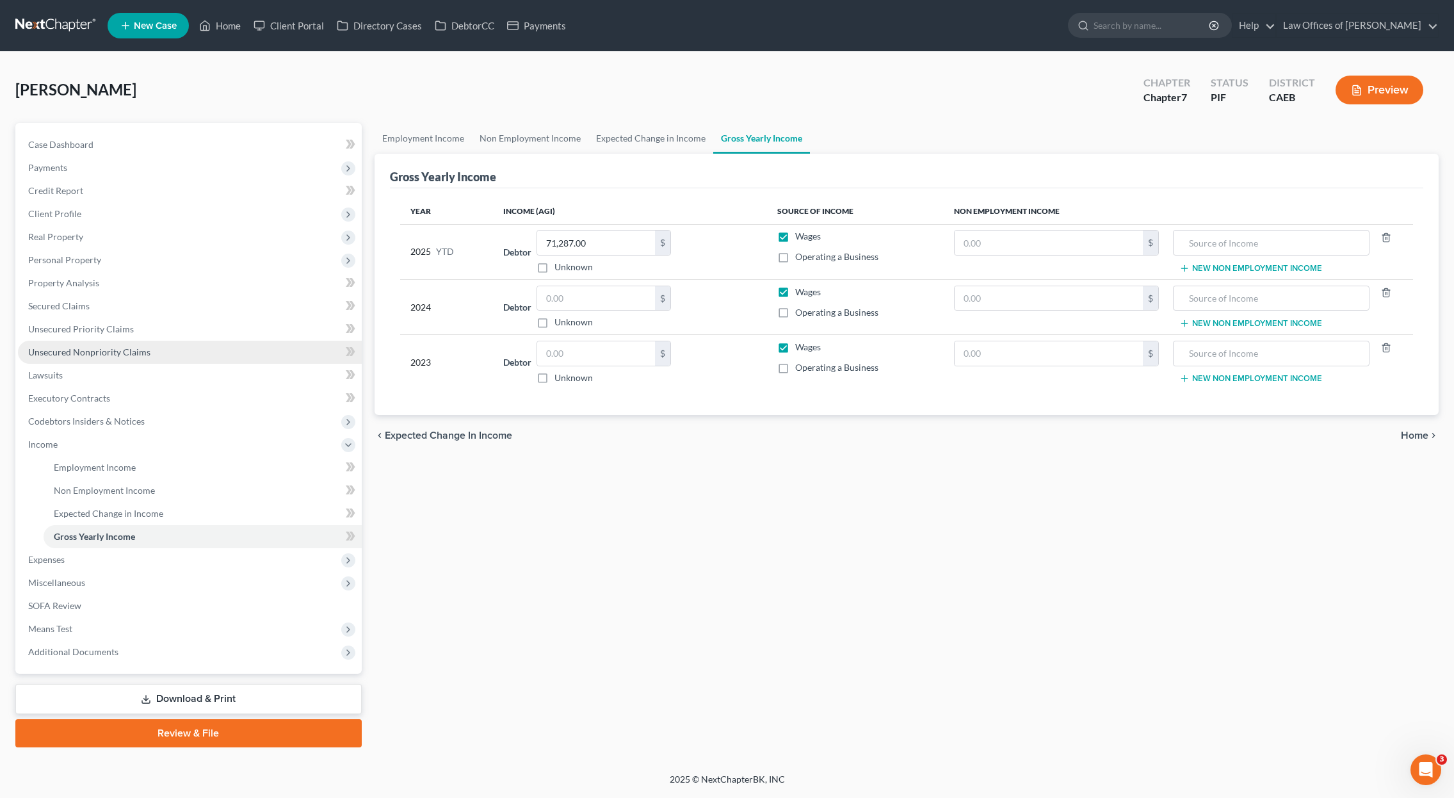
click at [97, 355] on span "Unsecured Nonpriority Claims" at bounding box center [89, 351] width 122 height 11
